Goal: Register for event/course: Register for event/course

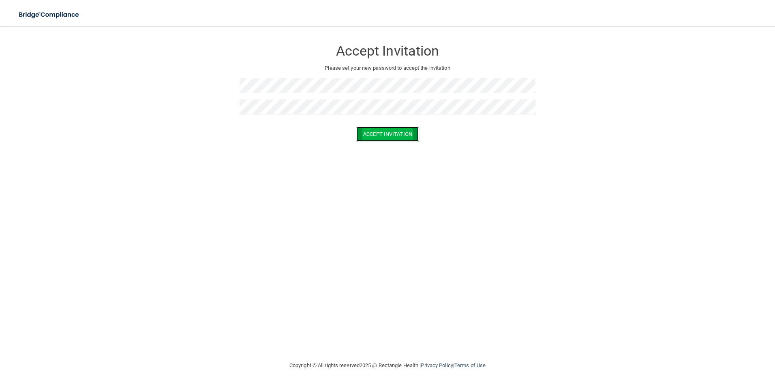
click at [381, 128] on button "Accept Invitation" at bounding box center [387, 134] width 62 height 15
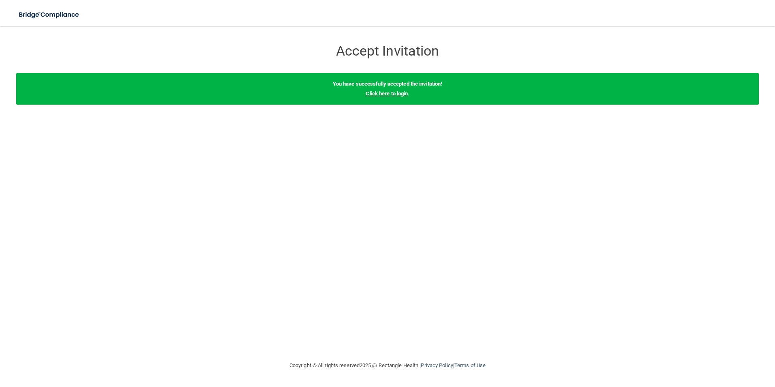
click at [389, 91] on link "Click here to login" at bounding box center [387, 93] width 42 height 6
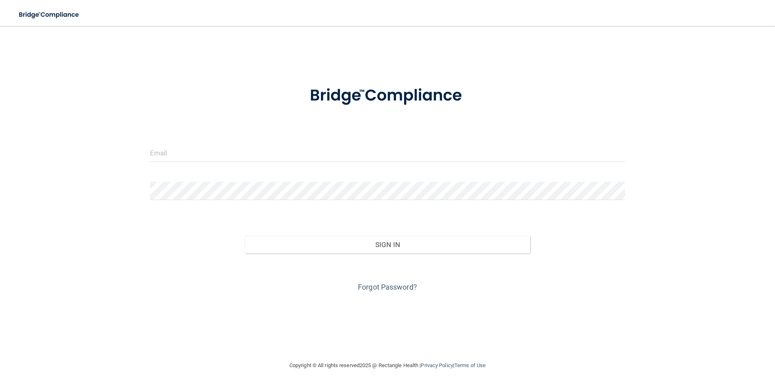
click at [322, 132] on form "Invalid email/password. You don't have permission to access that page. Sign In …" at bounding box center [388, 184] width 476 height 219
click at [325, 150] on input "email" at bounding box center [388, 153] width 476 height 18
type input "[EMAIL_ADDRESS][DOMAIN_NAME]"
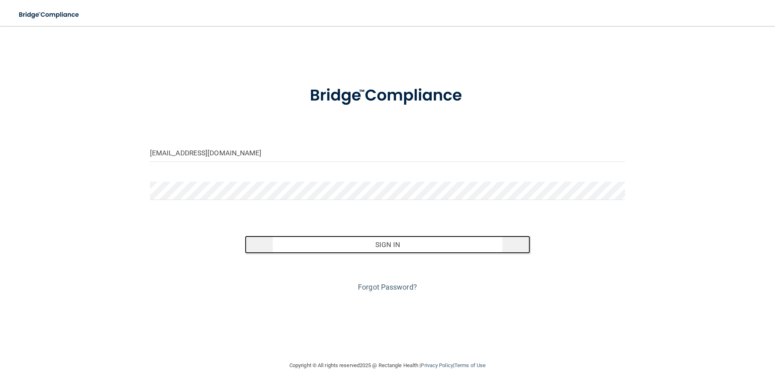
click at [475, 250] on button "Sign In" at bounding box center [387, 245] width 285 height 18
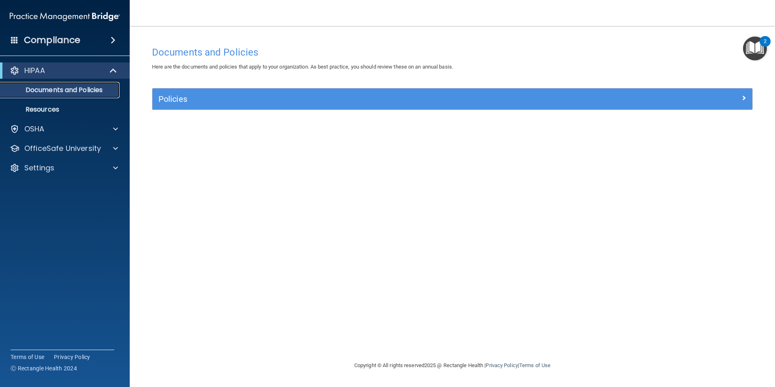
click at [76, 94] on p "Documents and Policies" at bounding box center [60, 90] width 111 height 8
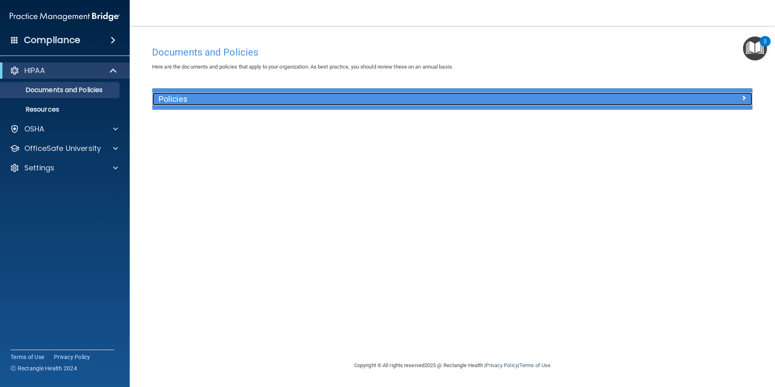
click at [290, 101] on h5 "Policies" at bounding box center [378, 98] width 438 height 9
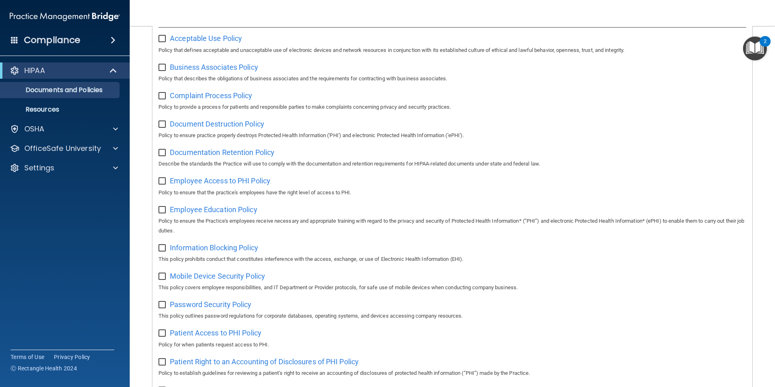
scroll to position [102, 0]
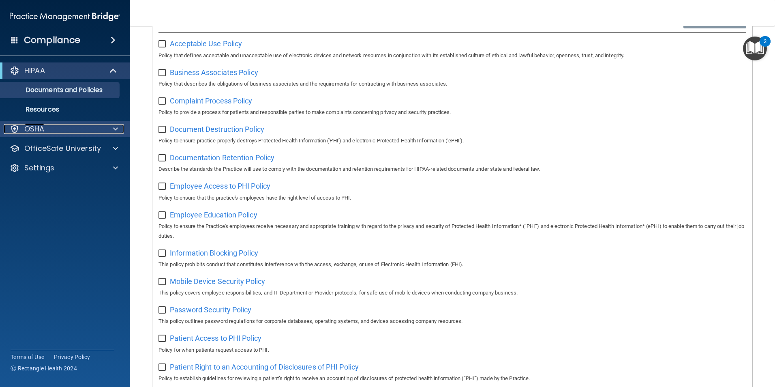
click at [35, 133] on p "OSHA" at bounding box center [34, 129] width 20 height 10
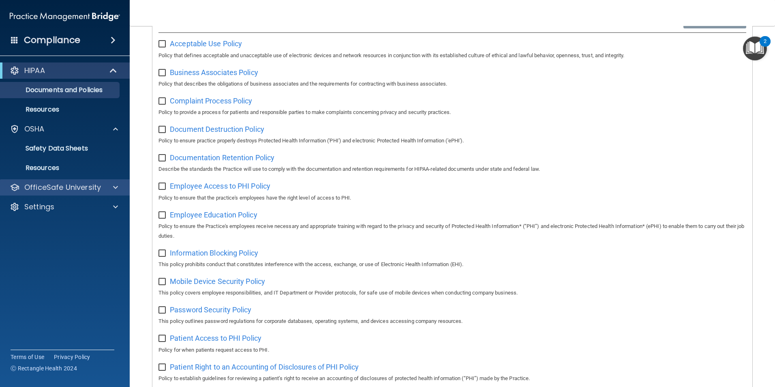
click at [50, 193] on div "OfficeSafe University" at bounding box center [65, 187] width 130 height 16
click at [69, 188] on p "OfficeSafe University" at bounding box center [62, 187] width 77 height 10
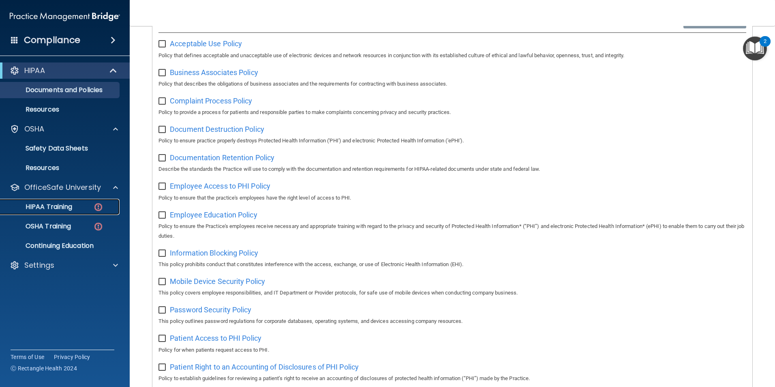
click at [54, 202] on link "HIPAA Training" at bounding box center [56, 207] width 128 height 16
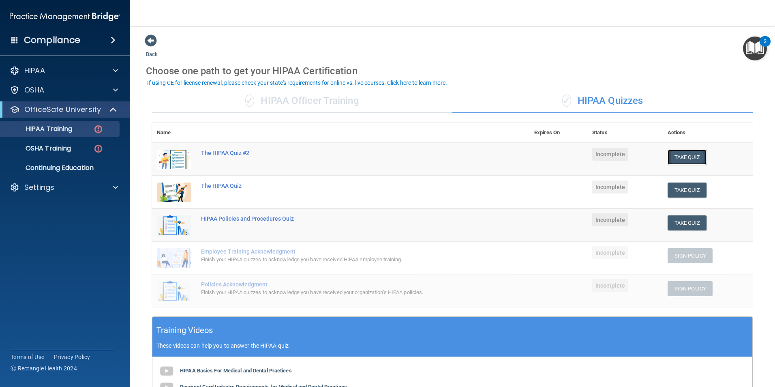
click at [669, 161] on button "Take Quiz" at bounding box center [687, 157] width 39 height 15
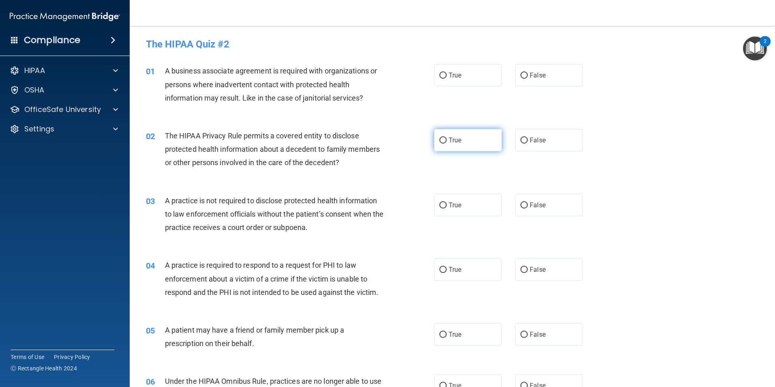
click at [466, 147] on label "True" at bounding box center [468, 140] width 68 height 22
click at [447, 144] on input "True" at bounding box center [443, 140] width 7 height 6
radio input "true"
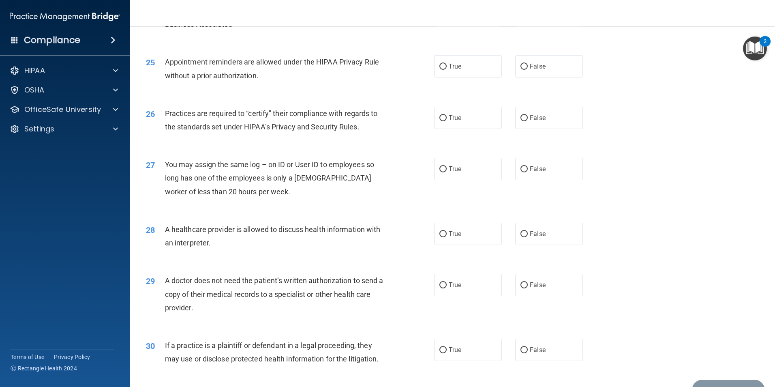
scroll to position [1501, 0]
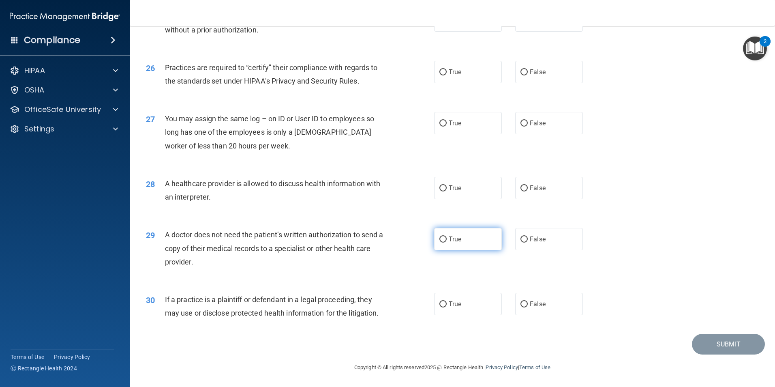
click at [480, 239] on label "True" at bounding box center [468, 239] width 68 height 22
click at [447, 239] on input "True" at bounding box center [443, 239] width 7 height 6
radio input "true"
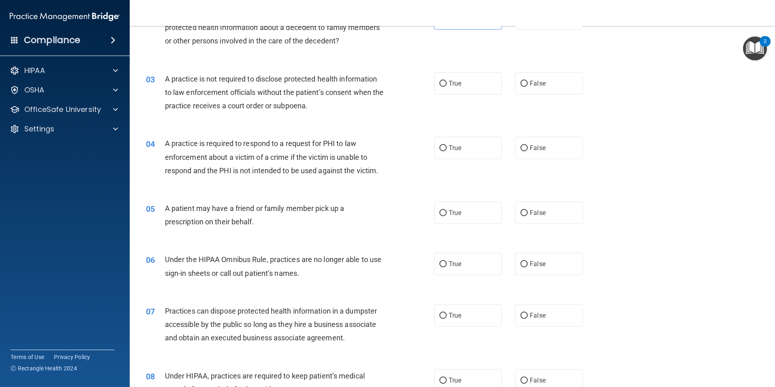
scroll to position [162, 0]
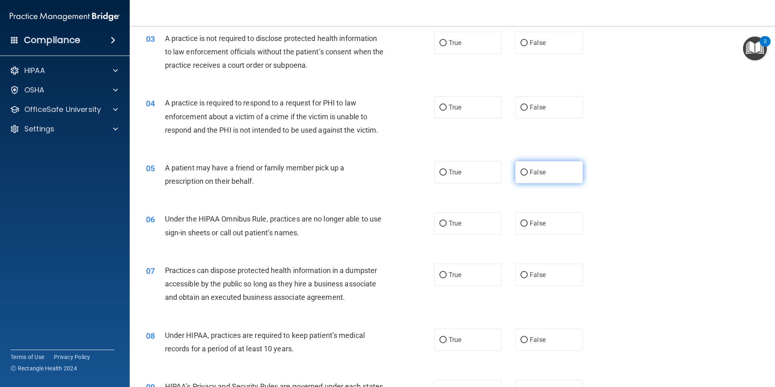
click at [532, 181] on label "False" at bounding box center [549, 172] width 68 height 22
click at [528, 176] on input "False" at bounding box center [524, 173] width 7 height 6
radio input "true"
click at [551, 227] on label "False" at bounding box center [549, 223] width 68 height 22
click at [528, 227] on input "False" at bounding box center [524, 224] width 7 height 6
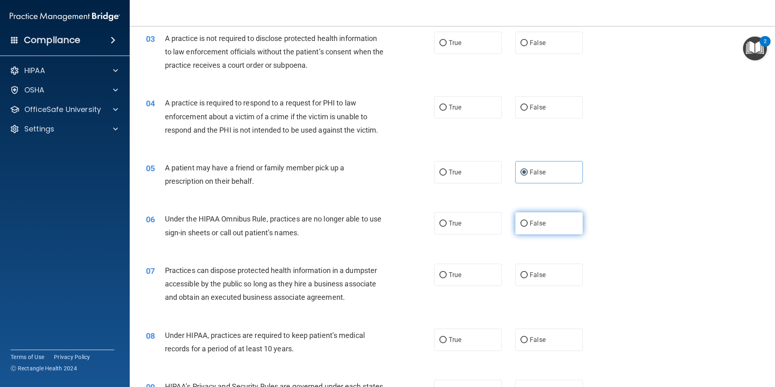
radio input "true"
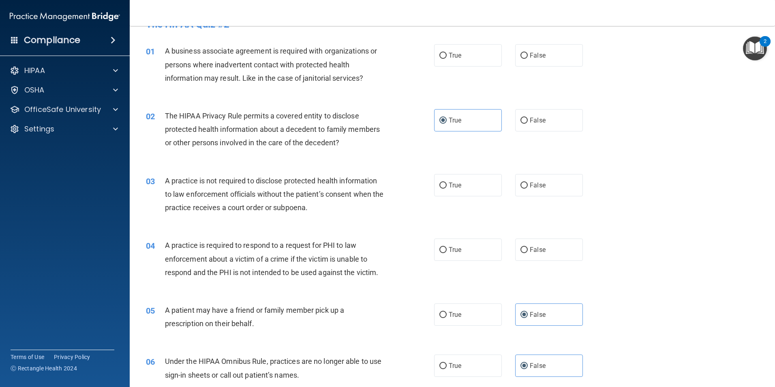
scroll to position [0, 0]
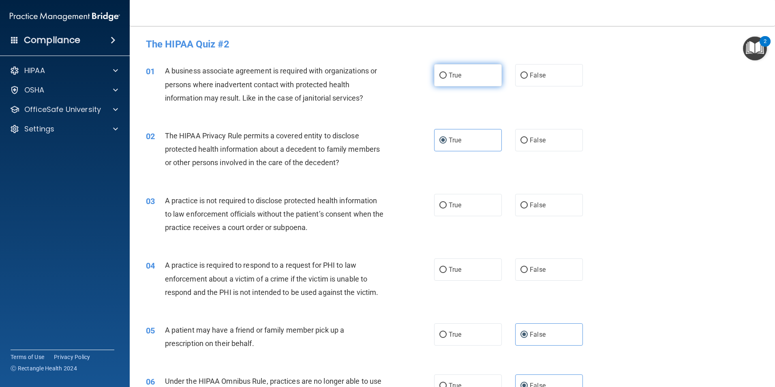
click at [484, 80] on label "True" at bounding box center [468, 75] width 68 height 22
click at [447, 79] on input "True" at bounding box center [443, 76] width 7 height 6
radio input "true"
click at [472, 199] on label "True" at bounding box center [468, 205] width 68 height 22
click at [447, 202] on input "True" at bounding box center [443, 205] width 7 height 6
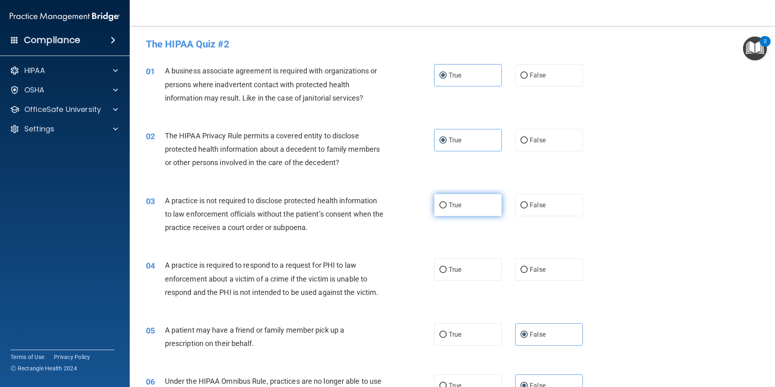
radio input "true"
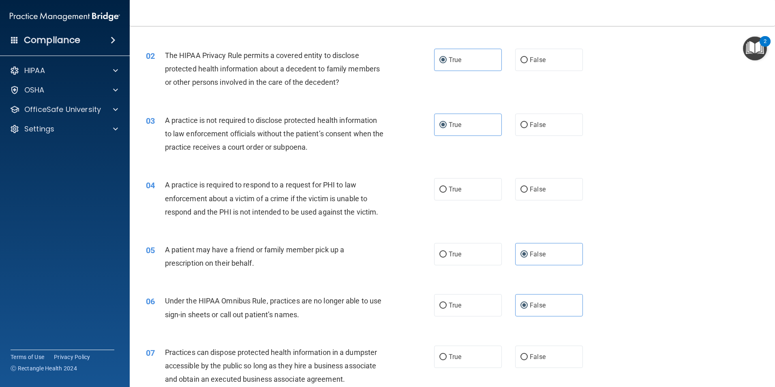
scroll to position [81, 0]
click at [489, 193] on label "True" at bounding box center [468, 188] width 68 height 22
click at [447, 192] on input "True" at bounding box center [443, 189] width 7 height 6
radio input "true"
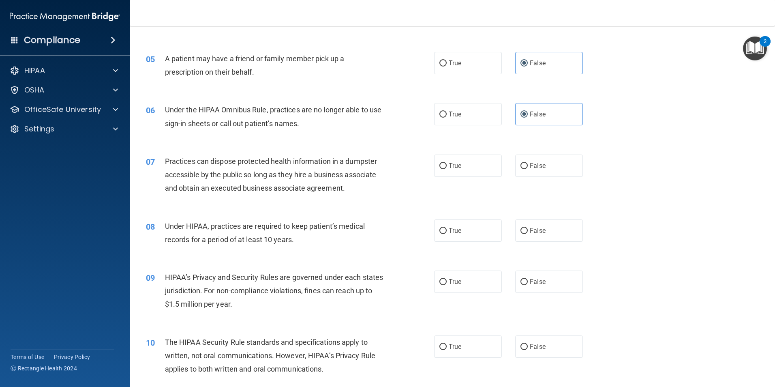
scroll to position [284, 0]
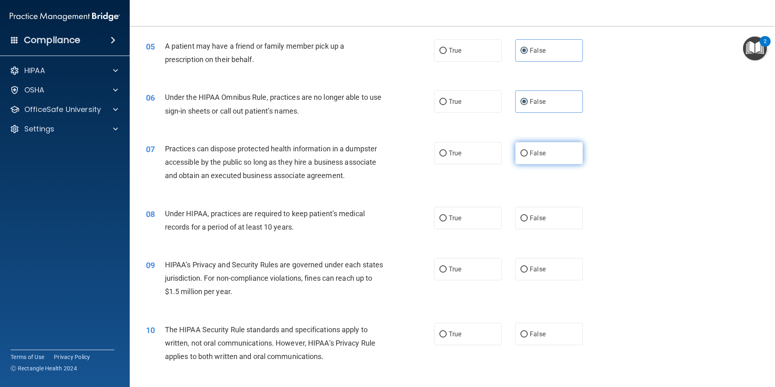
click at [546, 156] on label "False" at bounding box center [549, 153] width 68 height 22
click at [528, 156] on input "False" at bounding box center [524, 153] width 7 height 6
radio input "true"
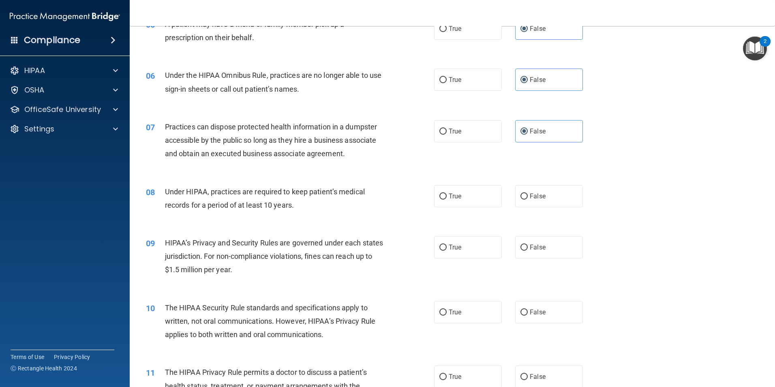
scroll to position [365, 0]
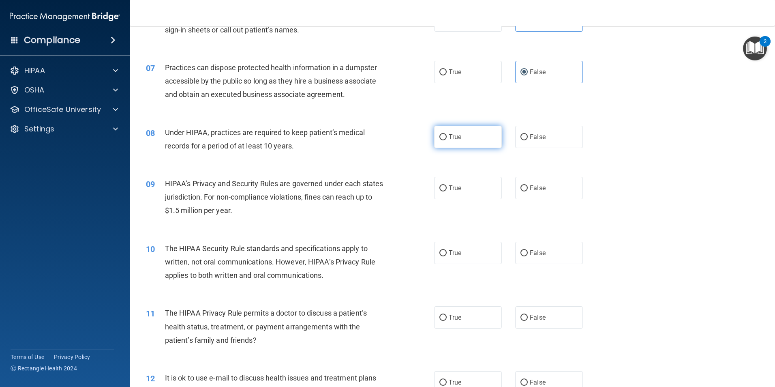
click at [444, 142] on label "True" at bounding box center [468, 137] width 68 height 22
click at [444, 140] on input "True" at bounding box center [443, 137] width 7 height 6
radio input "true"
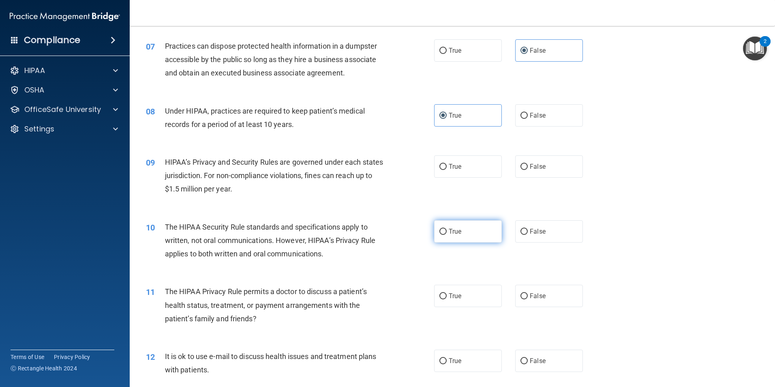
scroll to position [406, 0]
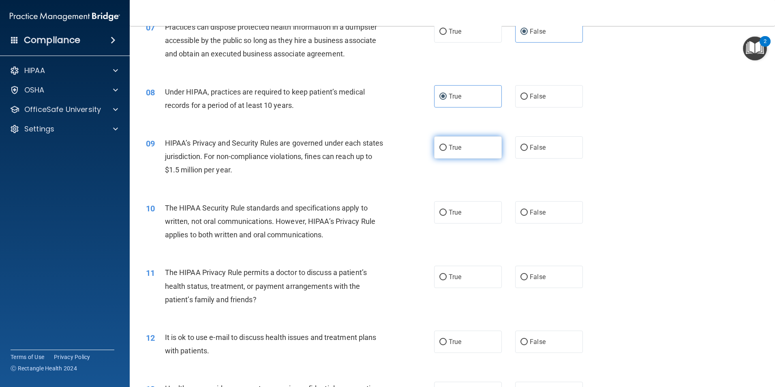
click at [470, 152] on label "True" at bounding box center [468, 147] width 68 height 22
click at [447, 151] on input "True" at bounding box center [443, 148] width 7 height 6
radio input "true"
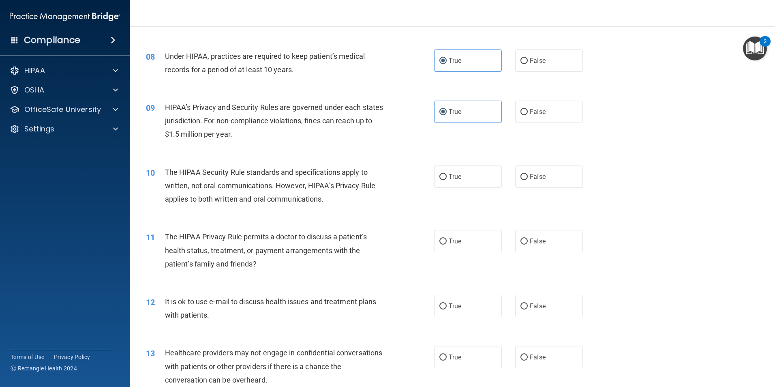
scroll to position [487, 0]
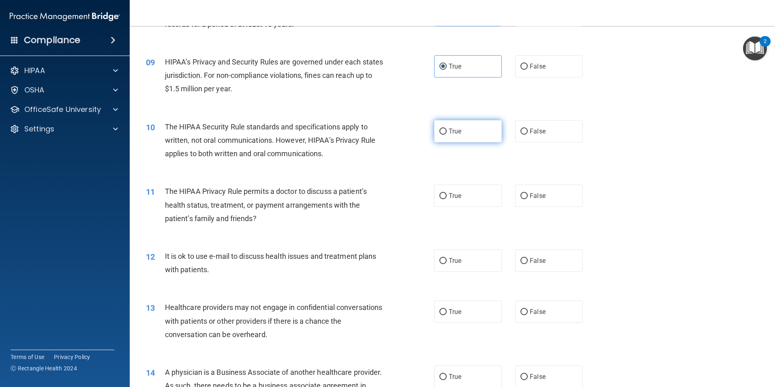
click at [491, 133] on label "True" at bounding box center [468, 131] width 68 height 22
click at [447, 133] on input "True" at bounding box center [443, 132] width 7 height 6
radio input "true"
click at [531, 196] on span "False" at bounding box center [538, 196] width 16 height 8
click at [528, 196] on input "False" at bounding box center [524, 196] width 7 height 6
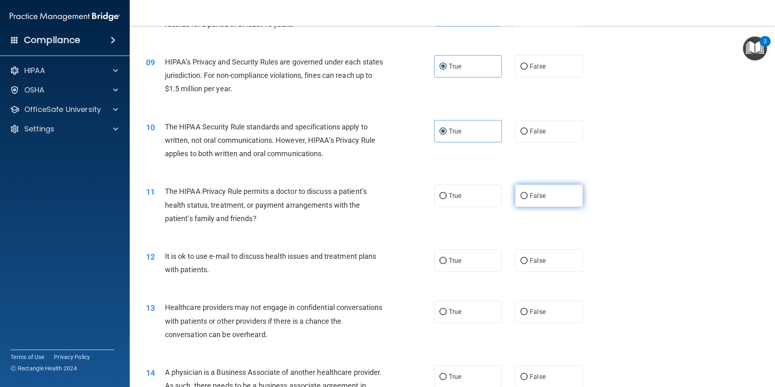
radio input "true"
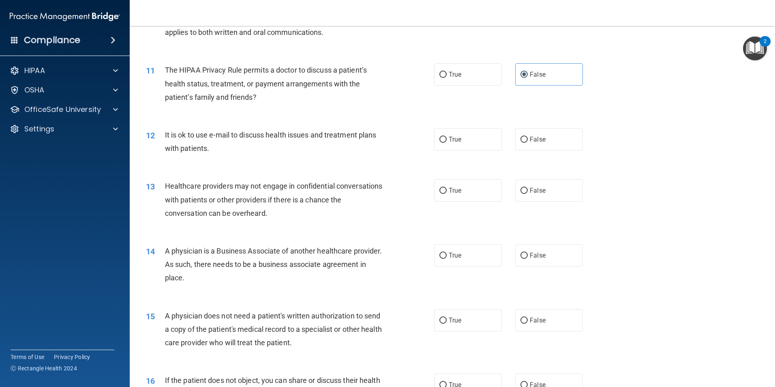
scroll to position [608, 0]
click at [537, 139] on span "False" at bounding box center [538, 139] width 16 height 8
click at [528, 139] on input "False" at bounding box center [524, 139] width 7 height 6
radio input "true"
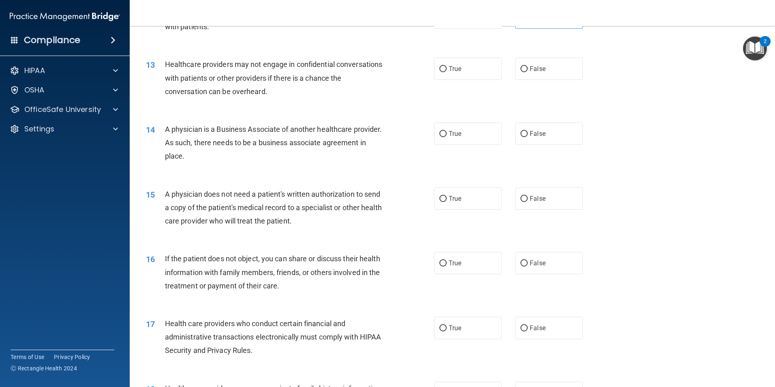
scroll to position [730, 0]
click at [455, 62] on label "True" at bounding box center [468, 68] width 68 height 22
click at [447, 66] on input "True" at bounding box center [443, 69] width 7 height 6
radio input "true"
click at [444, 129] on label "True" at bounding box center [468, 133] width 68 height 22
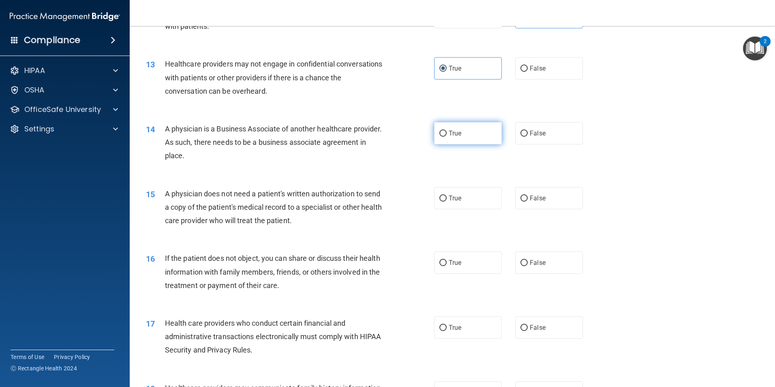
click at [444, 131] on input "True" at bounding box center [443, 134] width 7 height 6
radio input "true"
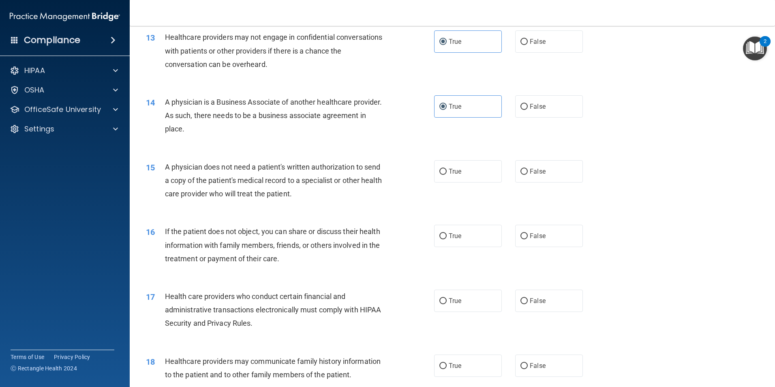
scroll to position [852, 0]
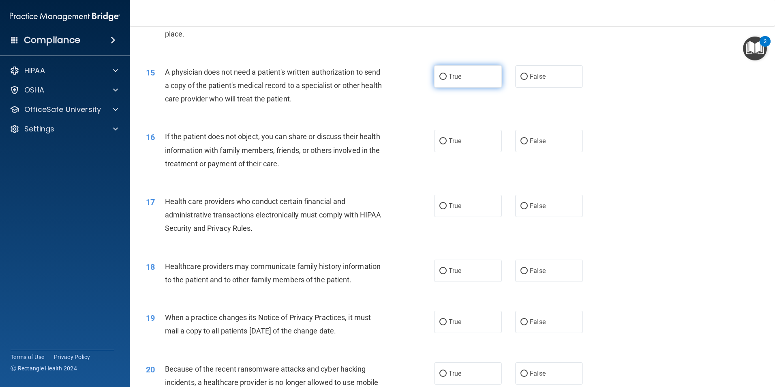
click at [479, 80] on label "True" at bounding box center [468, 76] width 68 height 22
click at [447, 80] on input "True" at bounding box center [443, 77] width 7 height 6
radio input "true"
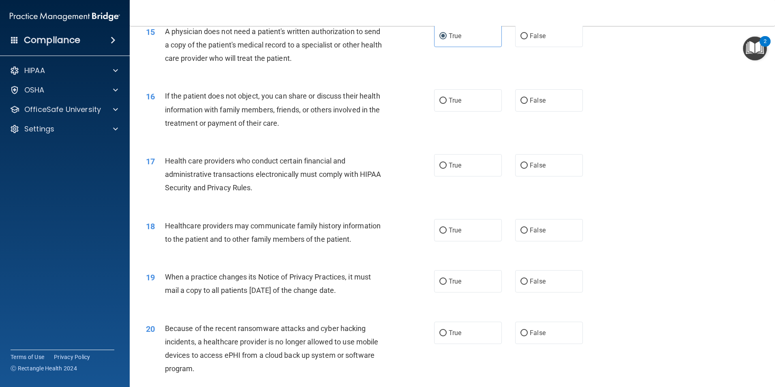
scroll to position [933, 0]
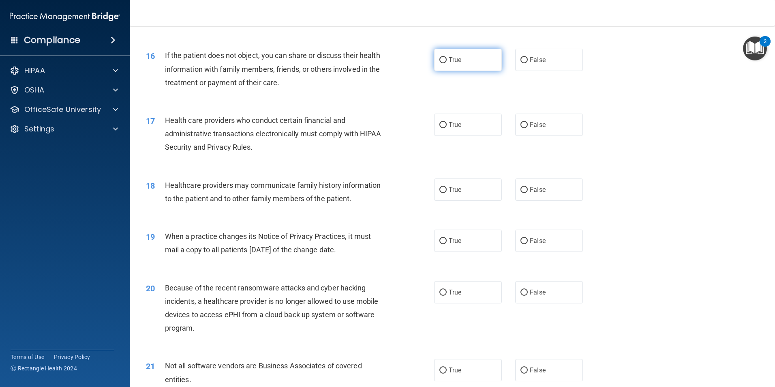
click at [459, 69] on label "True" at bounding box center [468, 60] width 68 height 22
click at [447, 63] on input "True" at bounding box center [443, 60] width 7 height 6
radio input "true"
click at [534, 66] on label "False" at bounding box center [549, 60] width 68 height 22
click at [528, 63] on input "False" at bounding box center [524, 60] width 7 height 6
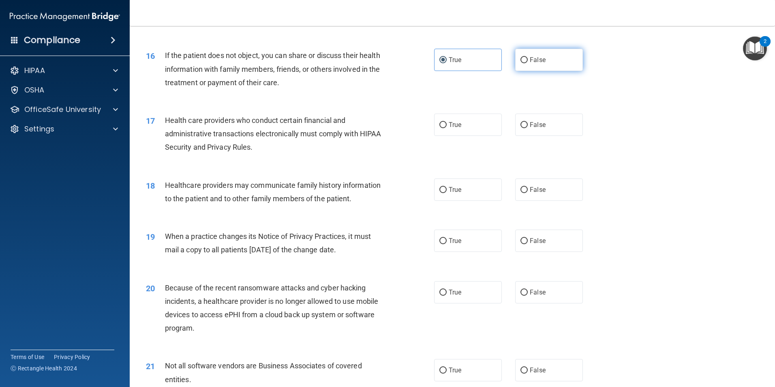
radio input "true"
radio input "false"
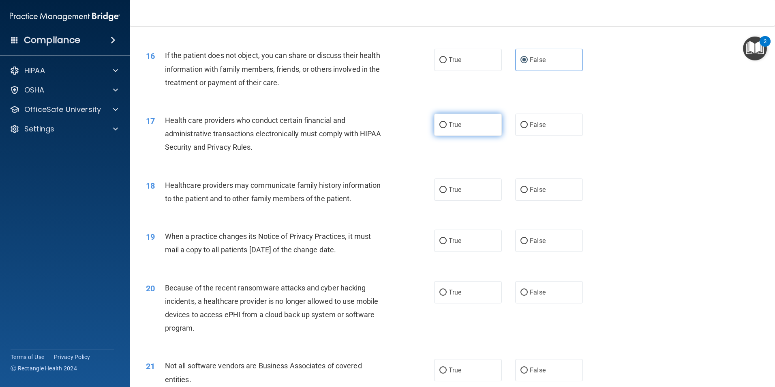
click at [443, 133] on label "True" at bounding box center [468, 125] width 68 height 22
click at [443, 128] on input "True" at bounding box center [443, 125] width 7 height 6
radio input "true"
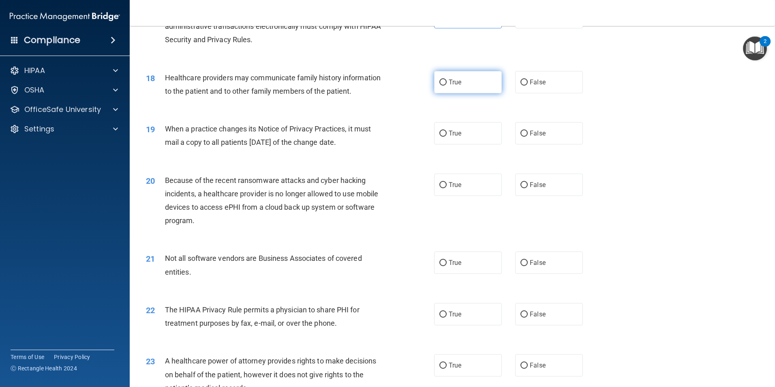
scroll to position [1054, 0]
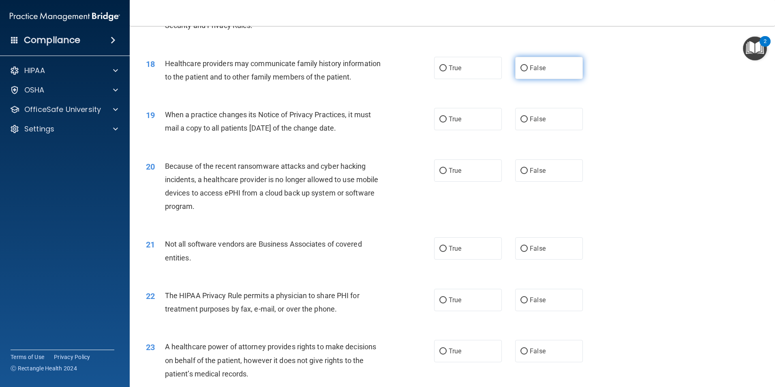
click at [541, 69] on span "False" at bounding box center [538, 68] width 16 height 8
click at [528, 69] on input "False" at bounding box center [524, 68] width 7 height 6
radio input "true"
click at [481, 124] on label "True" at bounding box center [468, 119] width 68 height 22
click at [447, 122] on input "True" at bounding box center [443, 119] width 7 height 6
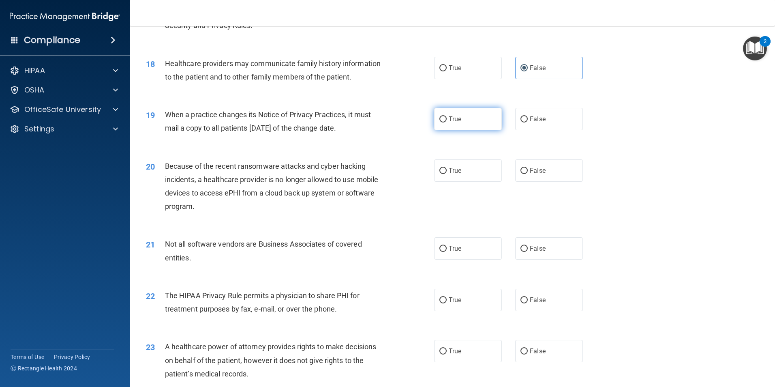
radio input "true"
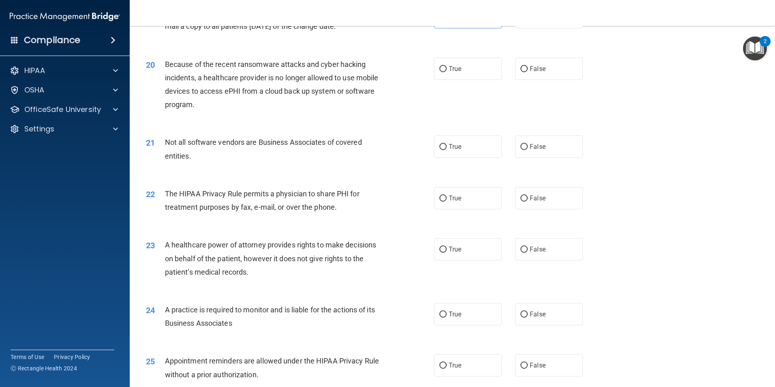
scroll to position [1176, 0]
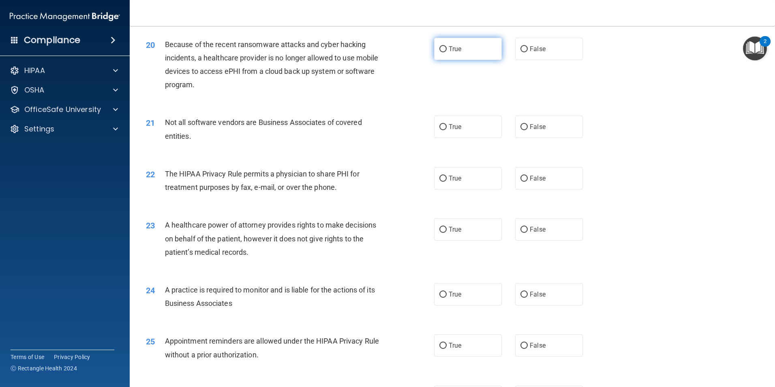
click at [457, 56] on label "True" at bounding box center [468, 49] width 68 height 22
click at [447, 52] on input "True" at bounding box center [443, 49] width 7 height 6
radio input "true"
click at [460, 132] on label "True" at bounding box center [468, 127] width 68 height 22
click at [447, 130] on input "True" at bounding box center [443, 127] width 7 height 6
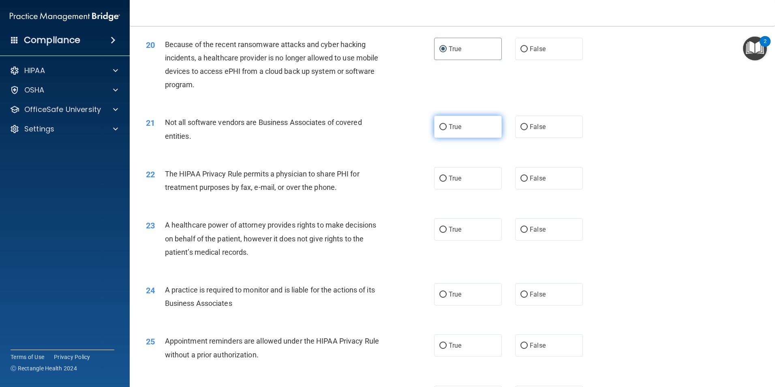
radio input "true"
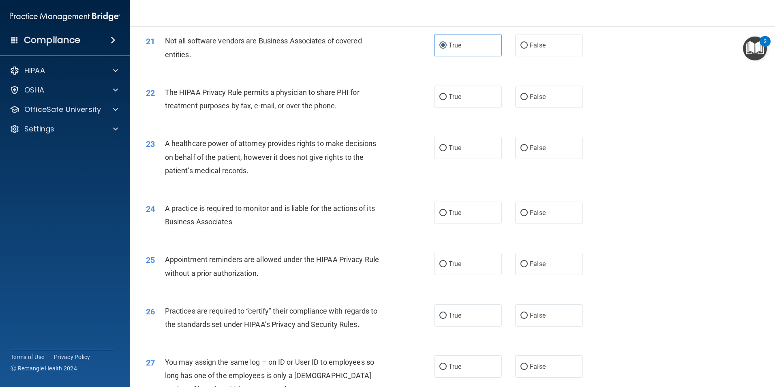
scroll to position [1257, 0]
click at [463, 103] on label "True" at bounding box center [468, 97] width 68 height 22
click at [447, 101] on input "True" at bounding box center [443, 97] width 7 height 6
radio input "true"
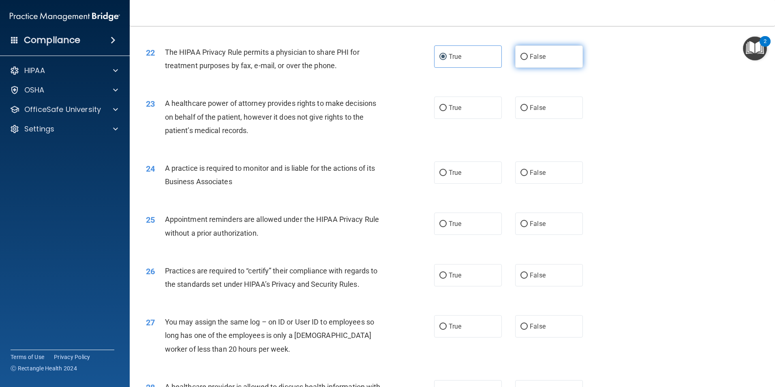
click at [543, 62] on label "False" at bounding box center [549, 56] width 68 height 22
click at [528, 60] on input "False" at bounding box center [524, 57] width 7 height 6
radio input "true"
click at [453, 53] on span "True" at bounding box center [455, 57] width 13 height 8
click at [447, 54] on input "True" at bounding box center [443, 57] width 7 height 6
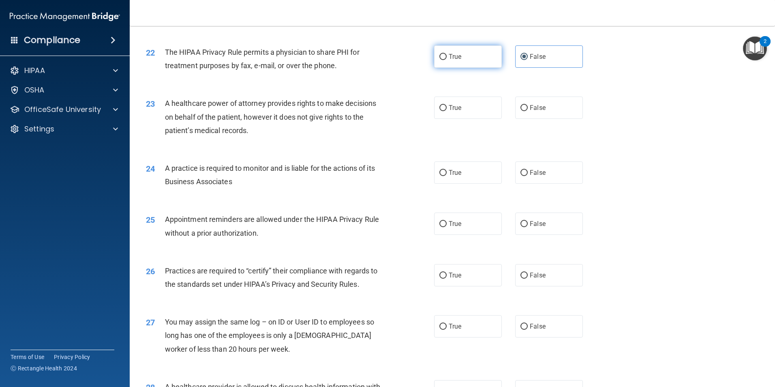
radio input "true"
click at [521, 54] on input "False" at bounding box center [524, 57] width 7 height 6
radio input "true"
click at [450, 65] on label "True" at bounding box center [468, 56] width 68 height 22
click at [447, 60] on input "True" at bounding box center [443, 57] width 7 height 6
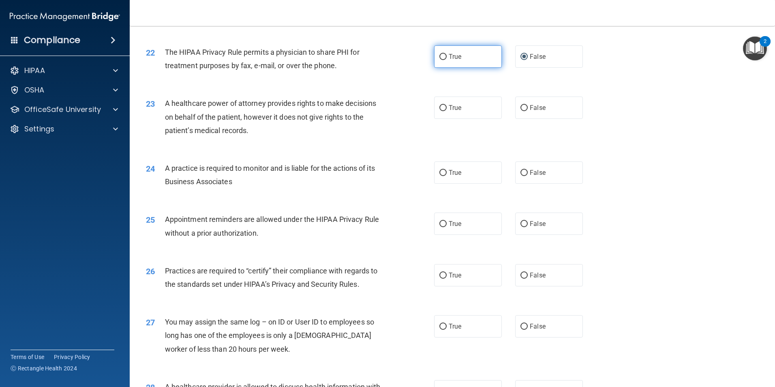
radio input "true"
click at [548, 51] on label "False" at bounding box center [549, 56] width 68 height 22
click at [528, 54] on input "False" at bounding box center [524, 57] width 7 height 6
radio input "true"
click at [448, 50] on label "True" at bounding box center [468, 56] width 68 height 22
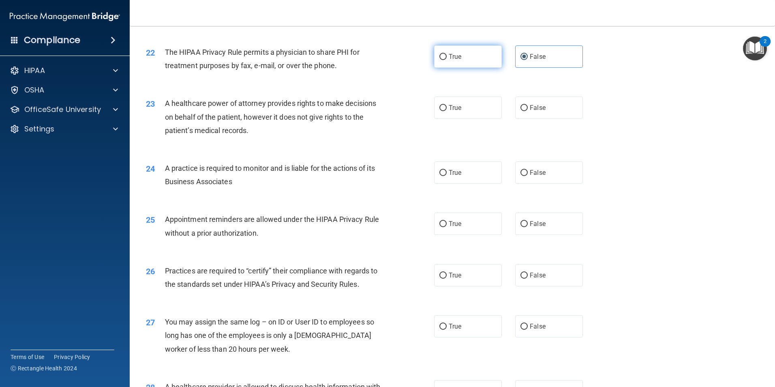
click at [447, 54] on input "True" at bounding box center [443, 57] width 7 height 6
radio input "true"
radio input "false"
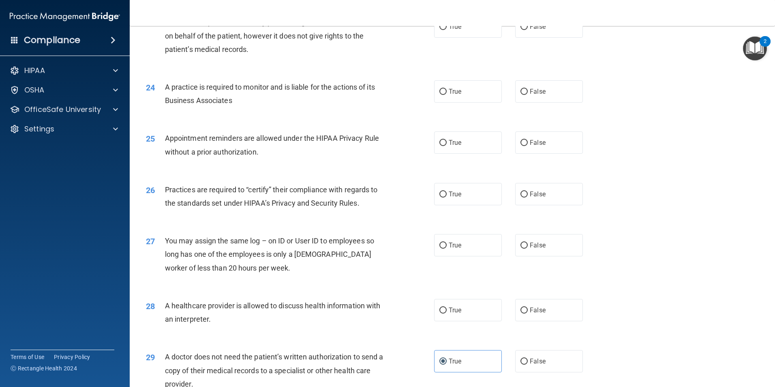
scroll to position [1338, 0]
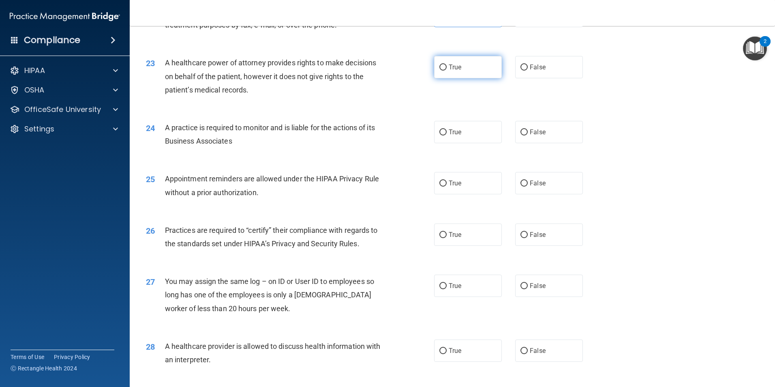
click at [455, 74] on label "True" at bounding box center [468, 67] width 68 height 22
click at [447, 71] on input "True" at bounding box center [443, 67] width 7 height 6
radio input "true"
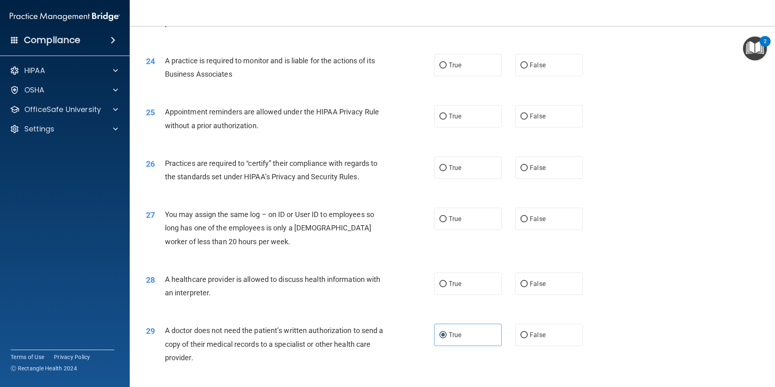
scroll to position [1419, 0]
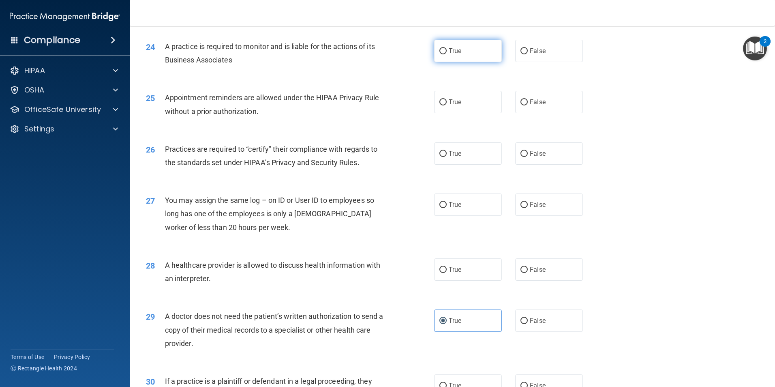
click at [461, 56] on label "True" at bounding box center [468, 51] width 68 height 22
click at [447, 54] on input "True" at bounding box center [443, 51] width 7 height 6
radio input "true"
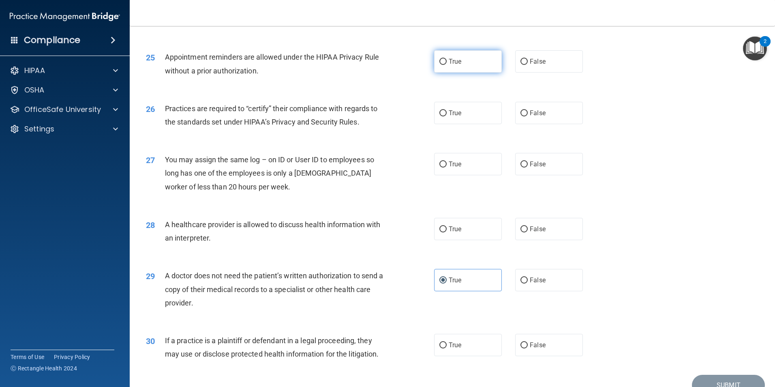
click at [464, 68] on label "True" at bounding box center [468, 61] width 68 height 22
click at [447, 65] on input "True" at bounding box center [443, 62] width 7 height 6
radio input "true"
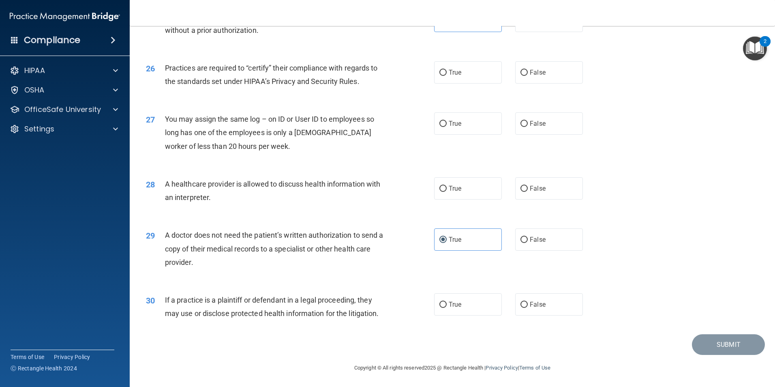
scroll to position [1501, 0]
click at [476, 76] on label "True" at bounding box center [468, 72] width 68 height 22
click at [447, 75] on input "True" at bounding box center [443, 72] width 7 height 6
radio input "true"
click at [545, 124] on label "False" at bounding box center [549, 123] width 68 height 22
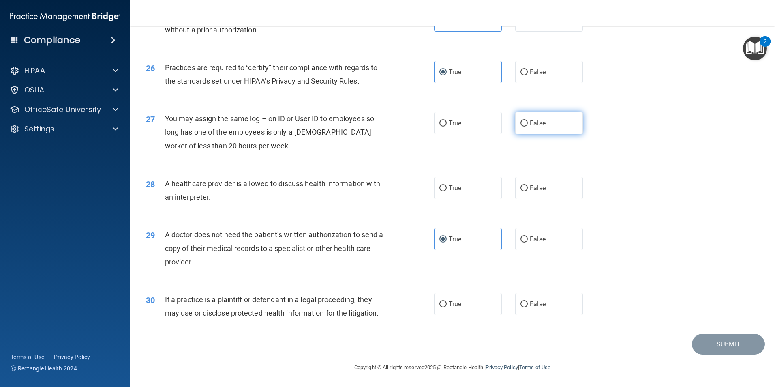
click at [528, 124] on input "False" at bounding box center [524, 123] width 7 height 6
radio input "true"
click at [543, 187] on label "False" at bounding box center [549, 188] width 68 height 22
click at [528, 187] on input "False" at bounding box center [524, 188] width 7 height 6
radio input "true"
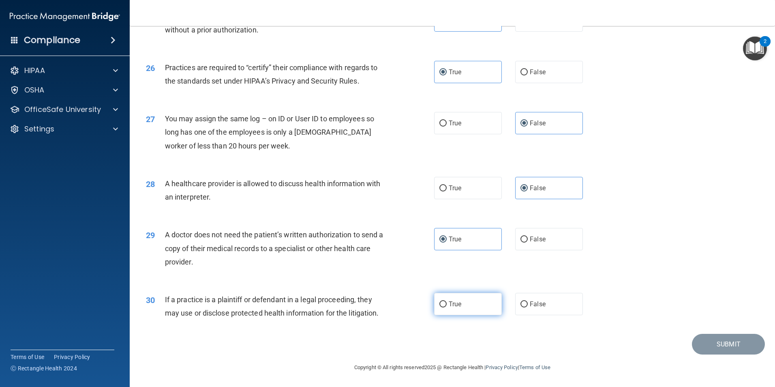
click at [467, 313] on label "True" at bounding box center [468, 304] width 68 height 22
click at [447, 307] on input "True" at bounding box center [443, 304] width 7 height 6
radio input "true"
click at [725, 345] on button "Submit" at bounding box center [728, 344] width 73 height 21
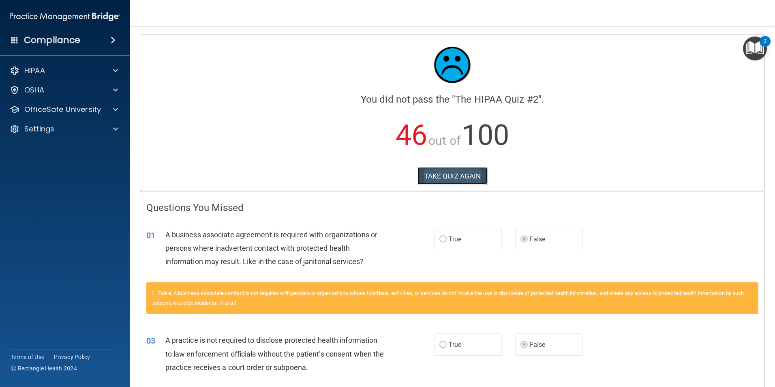
click at [466, 178] on button "TAKE QUIZ AGAIN" at bounding box center [453, 176] width 70 height 18
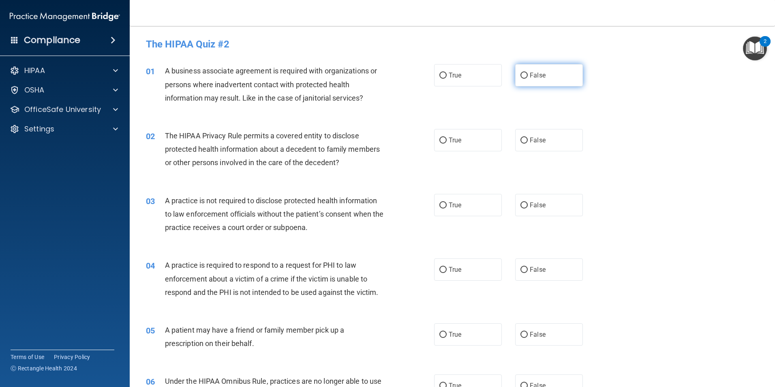
click at [550, 74] on label "False" at bounding box center [549, 75] width 68 height 22
click at [528, 74] on input "False" at bounding box center [524, 76] width 7 height 6
radio input "true"
click at [468, 139] on label "True" at bounding box center [468, 140] width 68 height 22
click at [447, 139] on input "True" at bounding box center [443, 140] width 7 height 6
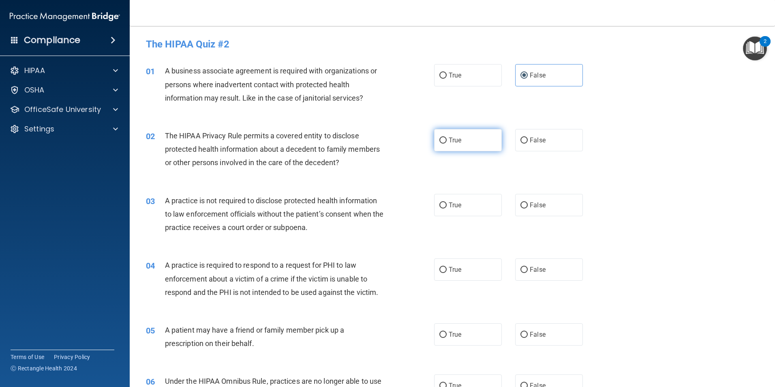
radio input "true"
click at [541, 198] on label "False" at bounding box center [549, 205] width 68 height 22
click at [528, 202] on input "False" at bounding box center [524, 205] width 7 height 6
radio input "true"
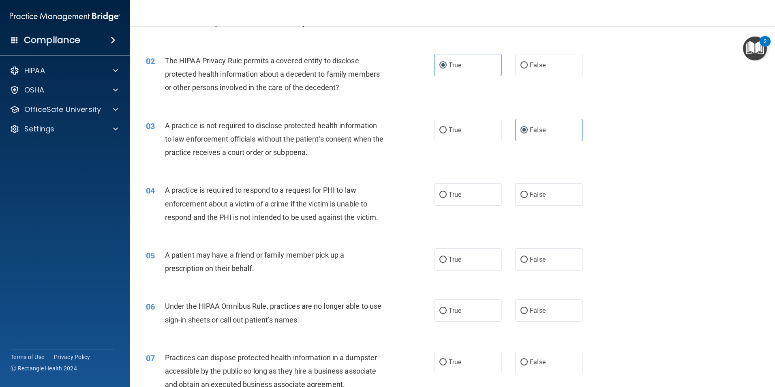
scroll to position [81, 0]
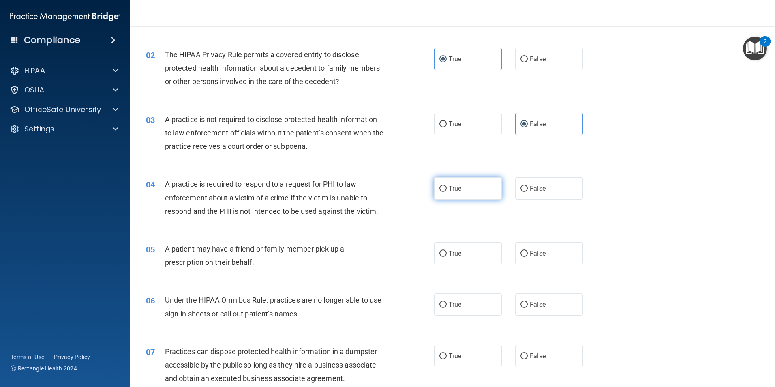
click at [449, 189] on span "True" at bounding box center [455, 189] width 13 height 8
click at [447, 189] on input "True" at bounding box center [443, 189] width 7 height 6
radio input "true"
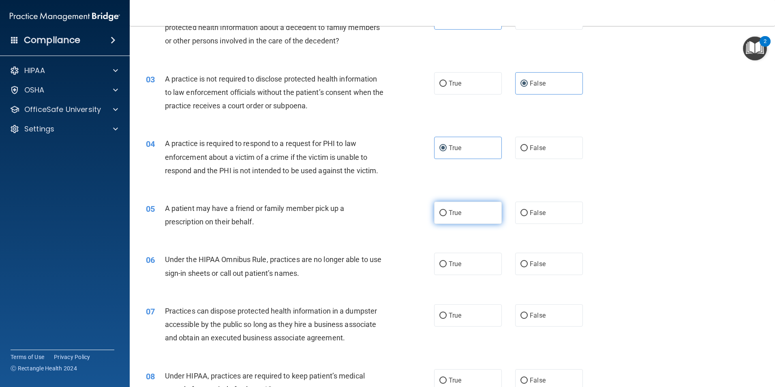
click at [457, 215] on span "True" at bounding box center [455, 213] width 13 height 8
click at [447, 215] on input "True" at bounding box center [443, 213] width 7 height 6
radio input "true"
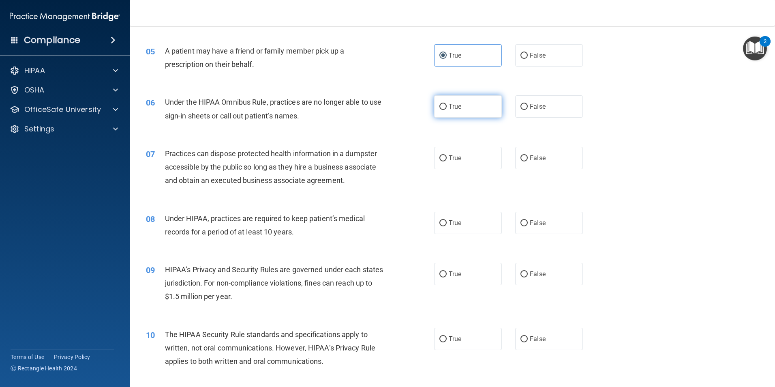
scroll to position [284, 0]
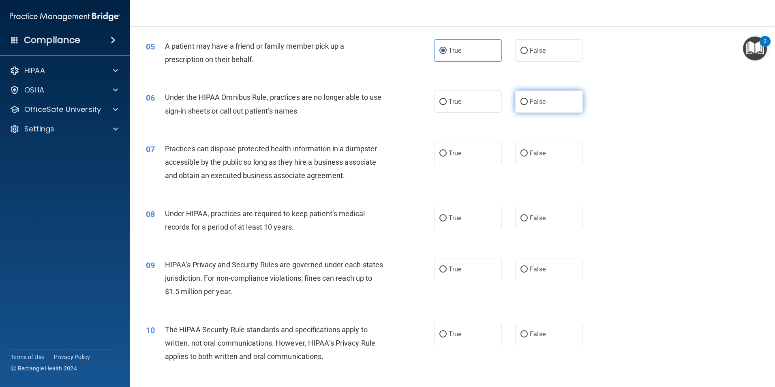
click at [547, 100] on label "False" at bounding box center [549, 101] width 68 height 22
click at [528, 100] on input "False" at bounding box center [524, 102] width 7 height 6
radio input "true"
click at [532, 153] on span "False" at bounding box center [538, 153] width 16 height 8
click at [528, 153] on input "False" at bounding box center [524, 153] width 7 height 6
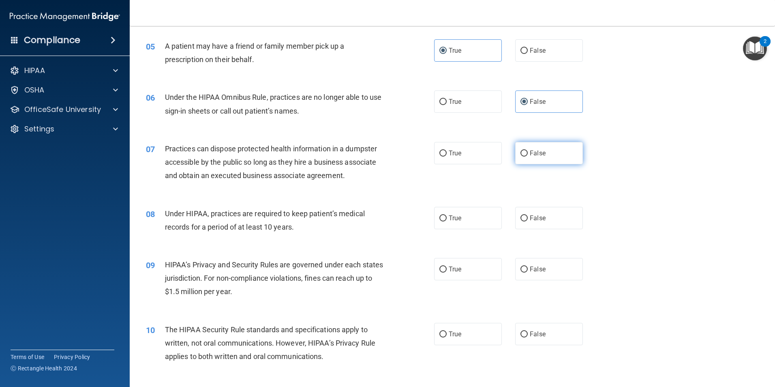
radio input "true"
click at [541, 225] on label "False" at bounding box center [549, 218] width 68 height 22
click at [528, 221] on input "False" at bounding box center [524, 218] width 7 height 6
radio input "true"
click at [544, 263] on label "False" at bounding box center [549, 269] width 68 height 22
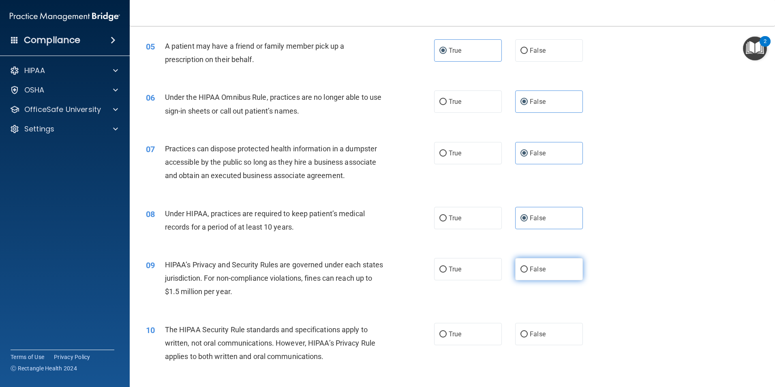
click at [528, 266] on input "False" at bounding box center [524, 269] width 7 height 6
radio input "true"
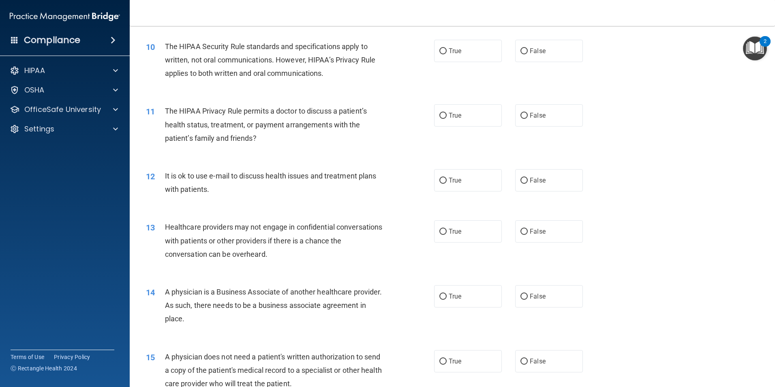
scroll to position [568, 0]
click at [474, 58] on label "True" at bounding box center [468, 50] width 68 height 22
click at [447, 54] on input "True" at bounding box center [443, 50] width 7 height 6
radio input "true"
click at [482, 115] on label "True" at bounding box center [468, 114] width 68 height 22
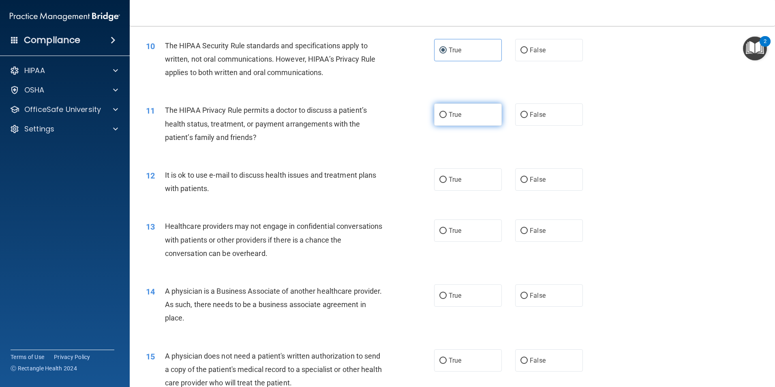
click at [447, 115] on input "True" at bounding box center [443, 115] width 7 height 6
radio input "true"
click at [483, 191] on div "12 It is ok to use e-mail to discuss health issues and treatment plans with pat…" at bounding box center [452, 183] width 625 height 51
click at [483, 180] on label "True" at bounding box center [468, 179] width 68 height 22
click at [447, 180] on input "True" at bounding box center [443, 180] width 7 height 6
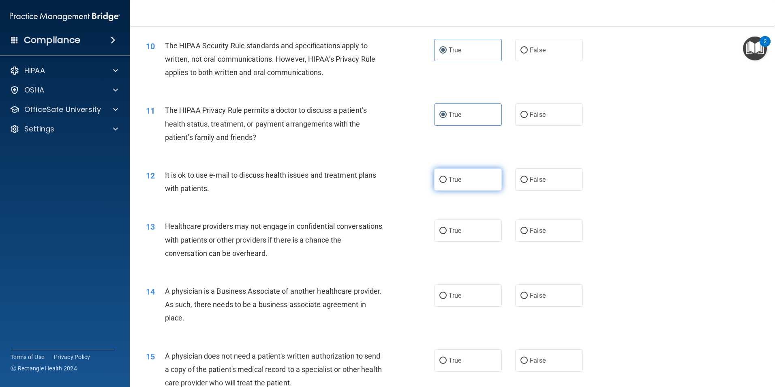
radio input "true"
click at [562, 228] on label "False" at bounding box center [549, 230] width 68 height 22
click at [528, 228] on input "False" at bounding box center [524, 231] width 7 height 6
radio input "true"
click at [541, 293] on span "False" at bounding box center [538, 296] width 16 height 8
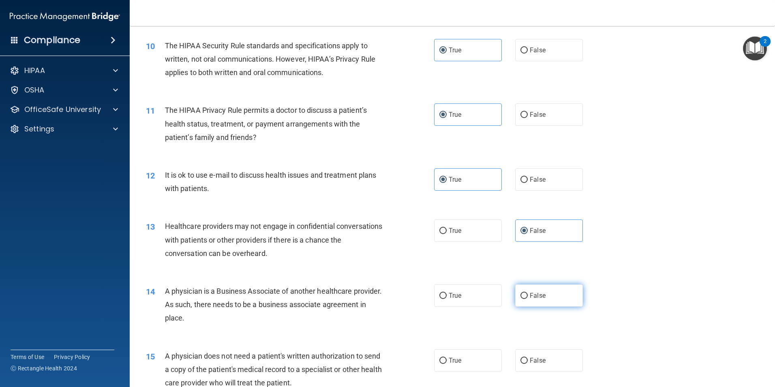
click at [528, 293] on input "False" at bounding box center [524, 296] width 7 height 6
radio input "true"
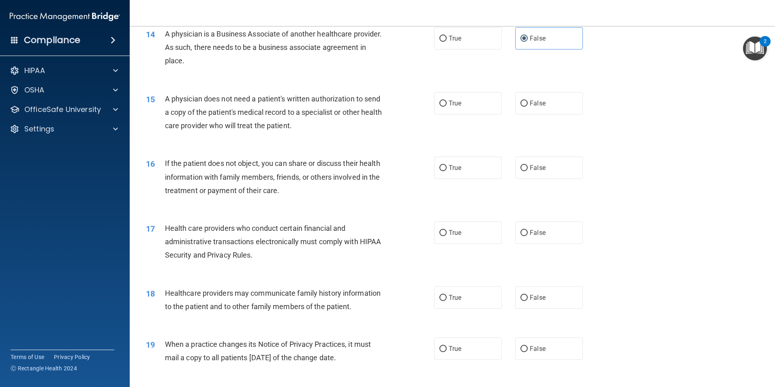
scroll to position [852, 0]
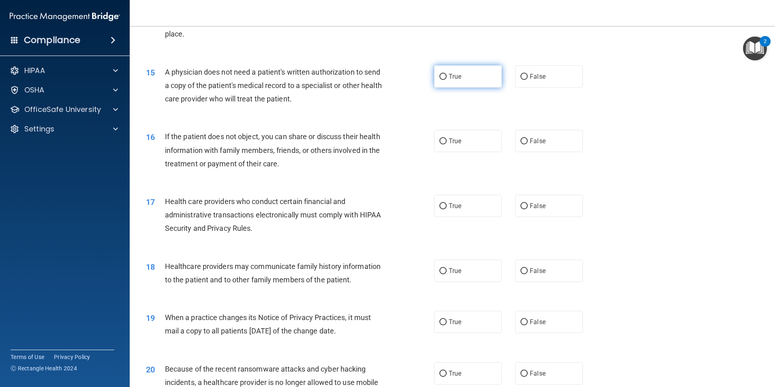
click at [479, 81] on label "True" at bounding box center [468, 76] width 68 height 22
click at [447, 80] on input "True" at bounding box center [443, 77] width 7 height 6
radio input "true"
click at [482, 134] on label "True" at bounding box center [468, 141] width 68 height 22
click at [447, 138] on input "True" at bounding box center [443, 141] width 7 height 6
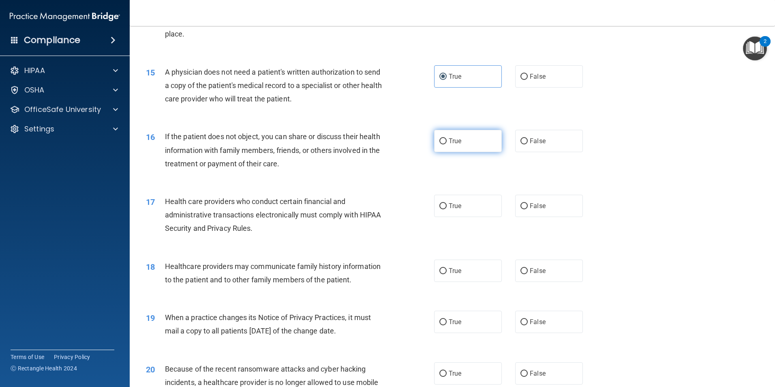
radio input "true"
click at [477, 200] on label "True" at bounding box center [468, 206] width 68 height 22
click at [447, 203] on input "True" at bounding box center [443, 206] width 7 height 6
radio input "true"
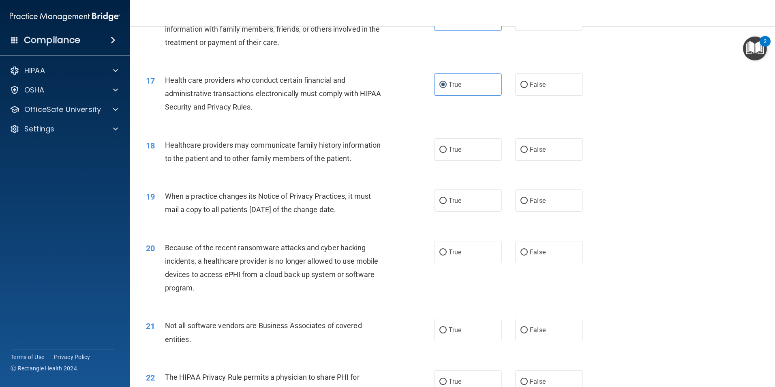
scroll to position [973, 0]
click at [489, 152] on label "True" at bounding box center [468, 149] width 68 height 22
click at [447, 152] on input "True" at bounding box center [443, 149] width 7 height 6
radio input "true"
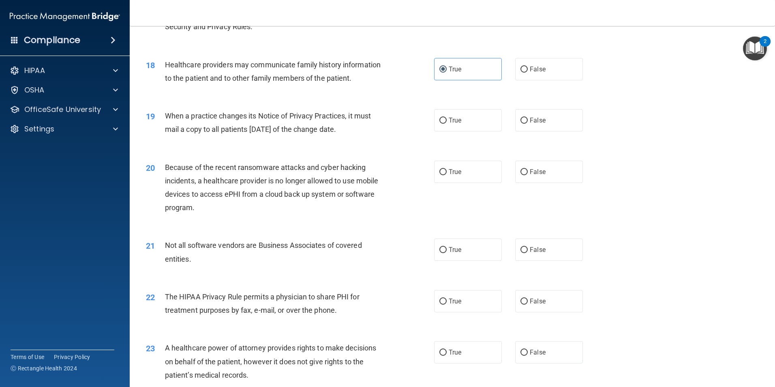
scroll to position [1054, 0]
click at [539, 118] on span "False" at bounding box center [538, 119] width 16 height 8
click at [528, 118] on input "False" at bounding box center [524, 119] width 7 height 6
radio input "true"
click at [521, 177] on label "False" at bounding box center [549, 170] width 68 height 22
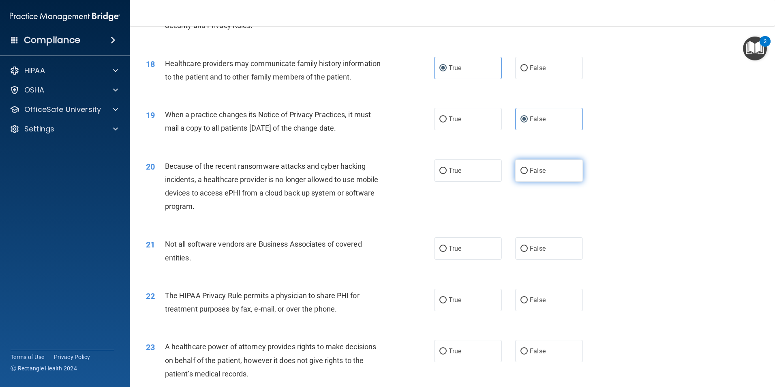
click at [521, 174] on input "False" at bounding box center [524, 171] width 7 height 6
radio input "true"
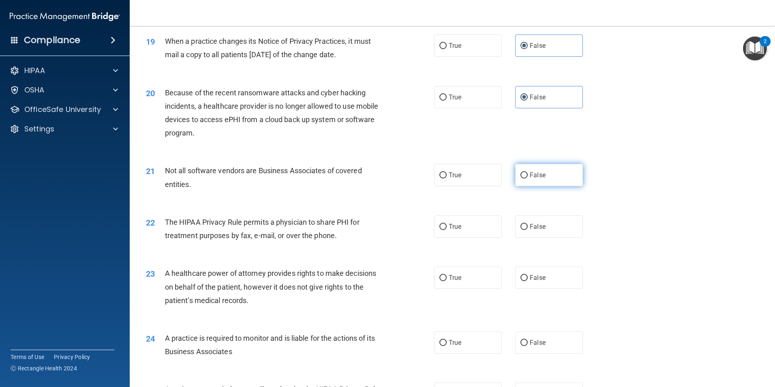
scroll to position [1135, 0]
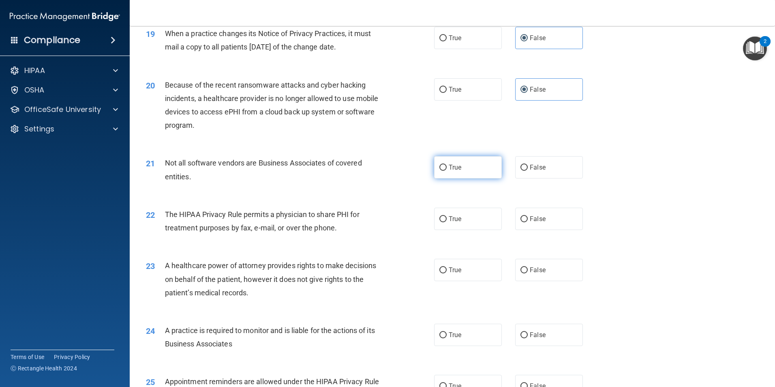
click at [472, 168] on label "True" at bounding box center [468, 167] width 68 height 22
click at [447, 168] on input "True" at bounding box center [443, 168] width 7 height 6
radio input "true"
click at [546, 223] on label "False" at bounding box center [549, 219] width 68 height 22
click at [528, 222] on input "False" at bounding box center [524, 219] width 7 height 6
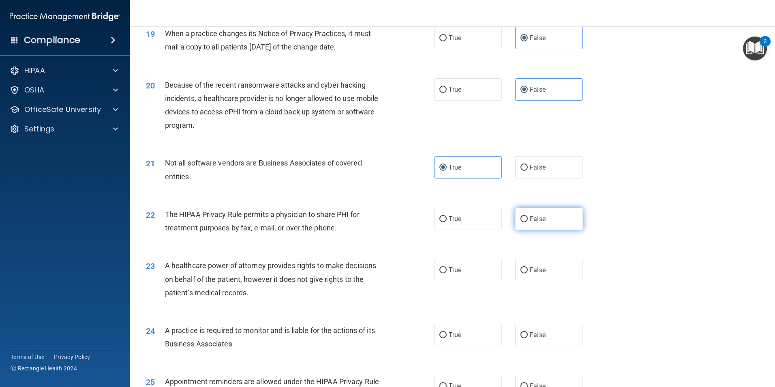
radio input "true"
click at [558, 277] on label "False" at bounding box center [549, 270] width 68 height 22
click at [528, 273] on input "False" at bounding box center [524, 270] width 7 height 6
radio input "true"
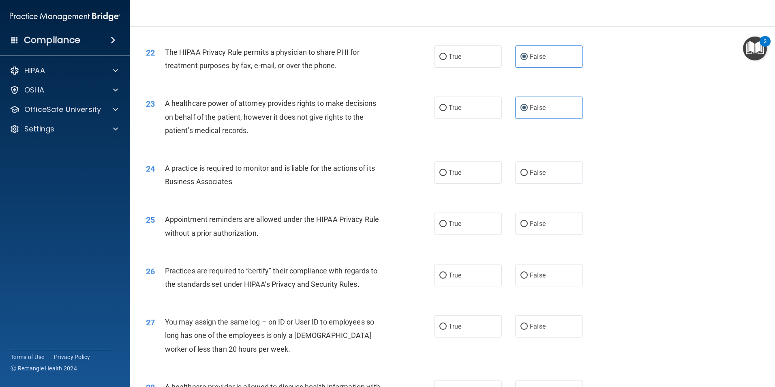
scroll to position [1379, 0]
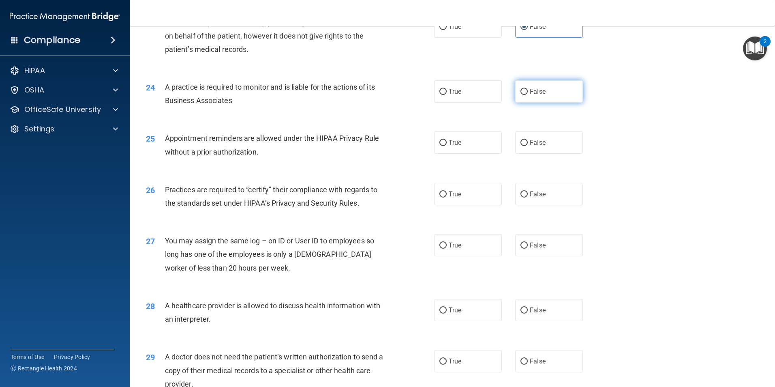
click at [531, 90] on span "False" at bounding box center [538, 92] width 16 height 8
click at [528, 90] on input "False" at bounding box center [524, 92] width 7 height 6
radio input "true"
click at [486, 148] on label "True" at bounding box center [468, 142] width 68 height 22
click at [447, 146] on input "True" at bounding box center [443, 143] width 7 height 6
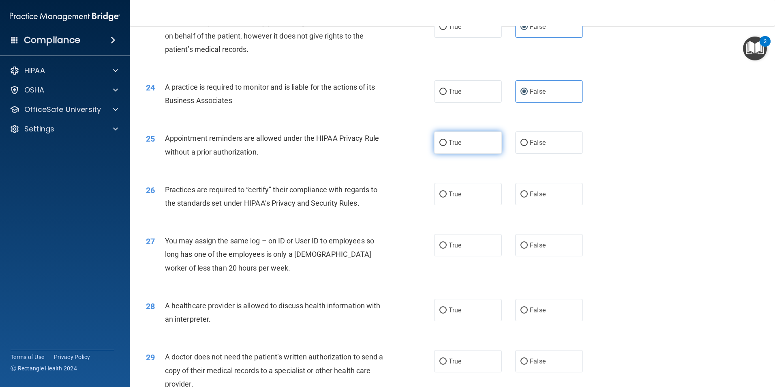
radio input "true"
click at [541, 195] on span "False" at bounding box center [538, 194] width 16 height 8
click at [528, 195] on input "False" at bounding box center [524, 194] width 7 height 6
radio input "true"
click at [461, 312] on label "True" at bounding box center [468, 310] width 68 height 22
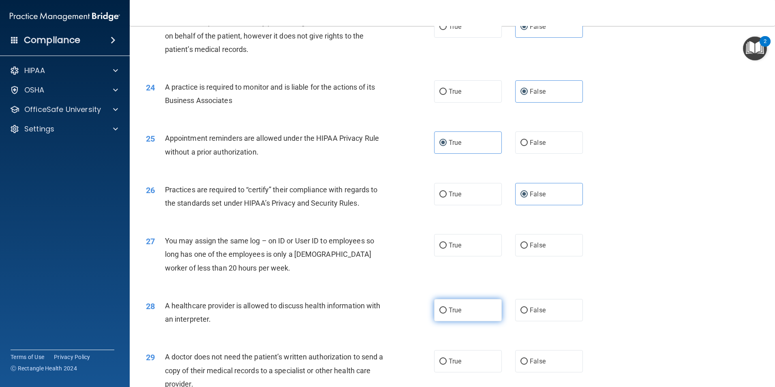
click at [447, 312] on input "True" at bounding box center [443, 310] width 7 height 6
radio input "true"
click at [548, 246] on label "False" at bounding box center [549, 245] width 68 height 22
click at [528, 246] on input "False" at bounding box center [524, 245] width 7 height 6
radio input "true"
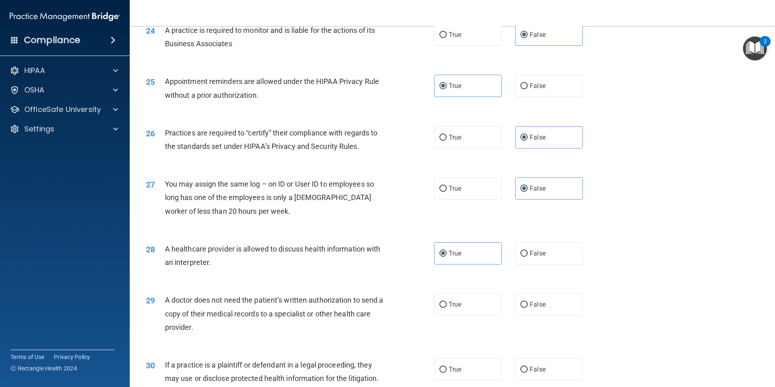
scroll to position [1501, 0]
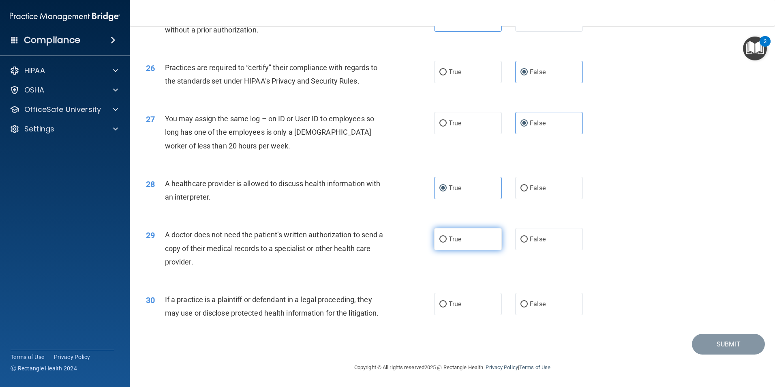
click at [491, 239] on label "True" at bounding box center [468, 239] width 68 height 22
click at [447, 239] on input "True" at bounding box center [443, 239] width 7 height 6
radio input "true"
click at [579, 307] on label "False" at bounding box center [549, 304] width 68 height 22
click at [528, 307] on input "False" at bounding box center [524, 304] width 7 height 6
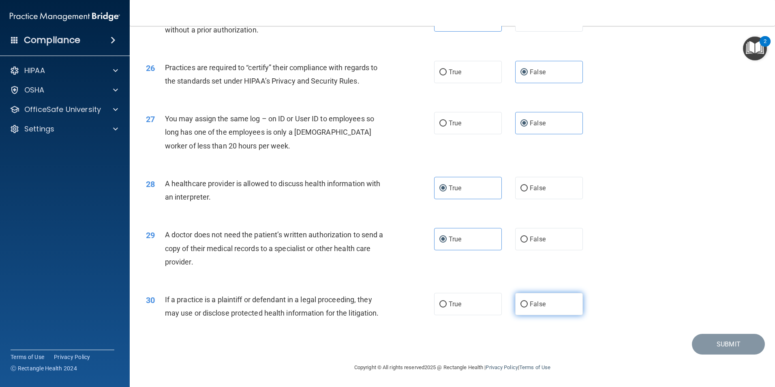
radio input "true"
click at [728, 335] on button "Submit" at bounding box center [728, 344] width 73 height 21
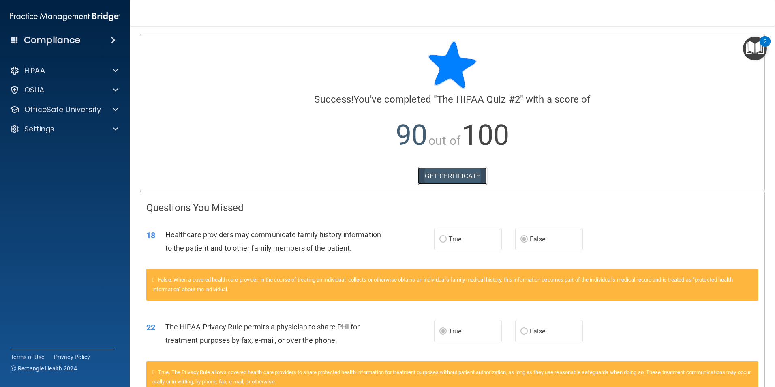
click at [427, 178] on link "GET CERTIFICATE" at bounding box center [452, 176] width 69 height 18
click at [73, 72] on div "HIPAA" at bounding box center [54, 71] width 101 height 10
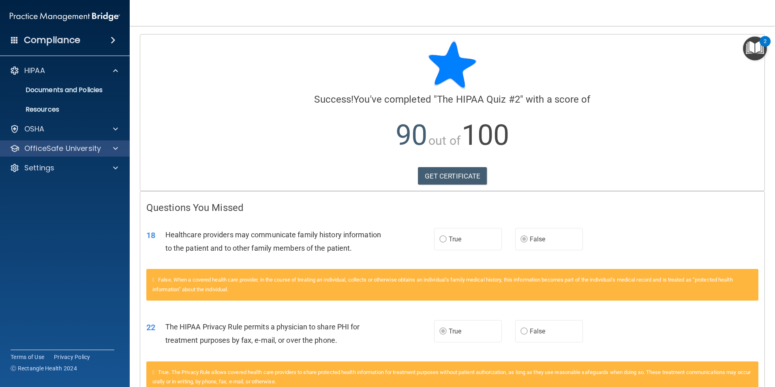
click at [93, 142] on div "OfficeSafe University" at bounding box center [65, 148] width 130 height 16
click at [115, 147] on span at bounding box center [115, 149] width 5 height 10
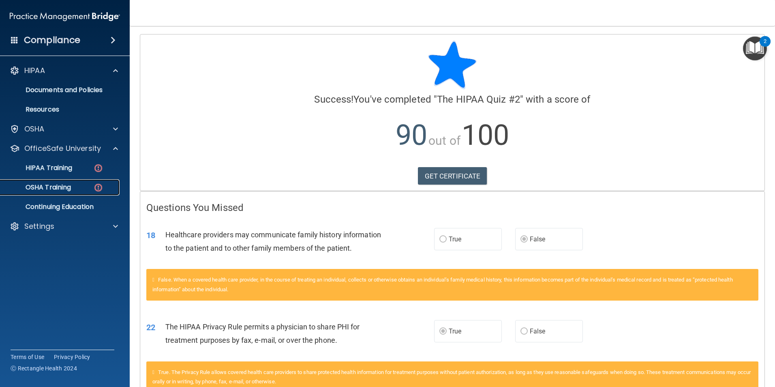
click at [78, 188] on div "OSHA Training" at bounding box center [60, 187] width 111 height 8
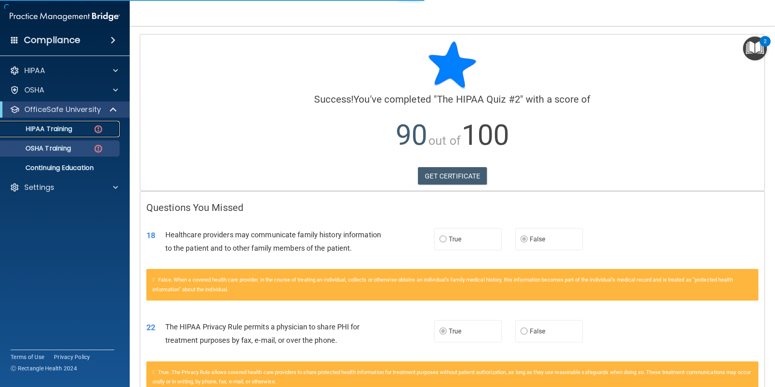
click at [84, 133] on div "HIPAA Training" at bounding box center [60, 129] width 111 height 8
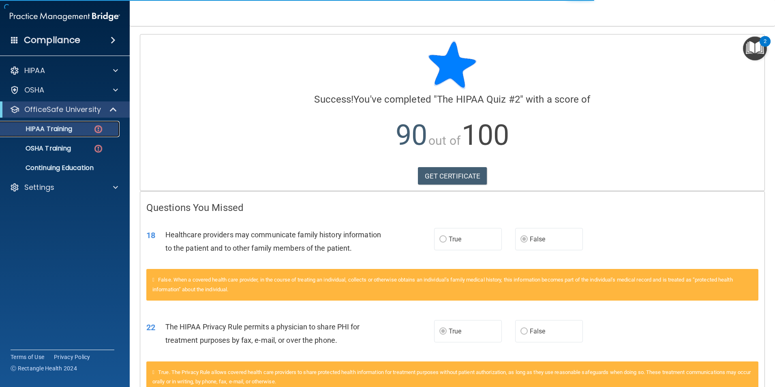
click at [84, 133] on div "HIPAA Training" at bounding box center [60, 129] width 111 height 8
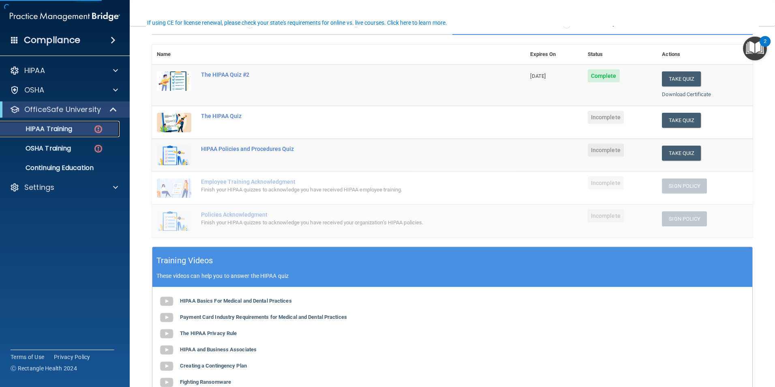
scroll to position [81, 0]
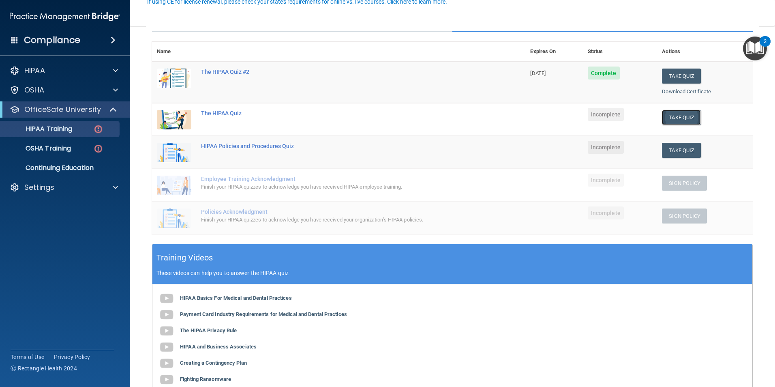
click at [683, 121] on button "Take Quiz" at bounding box center [681, 117] width 39 height 15
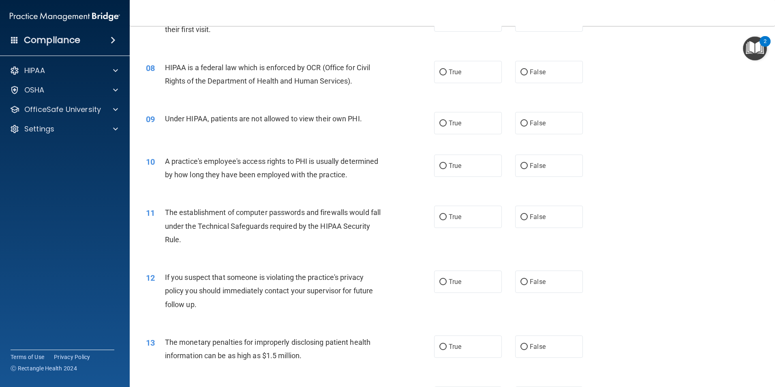
scroll to position [289, 0]
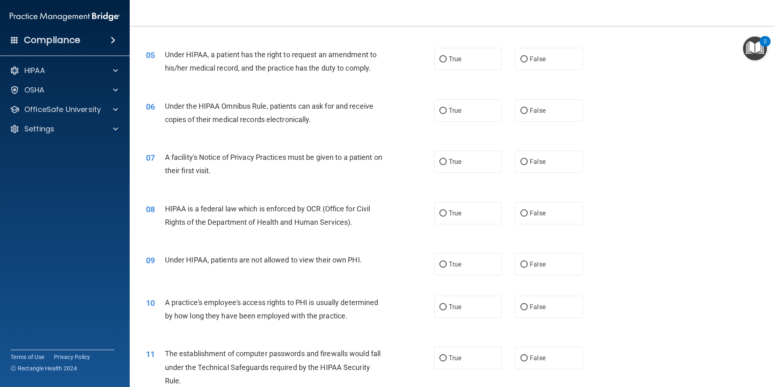
click at [757, 51] on img "Open Resource Center, 2 new notifications" at bounding box center [755, 48] width 24 height 24
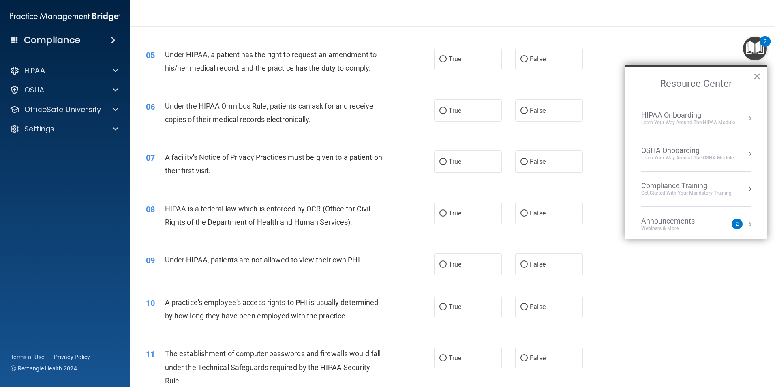
scroll to position [45, 0]
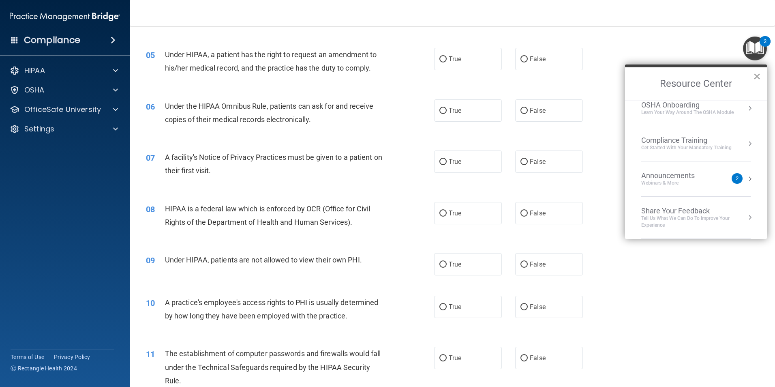
click at [753, 79] on button "×" at bounding box center [757, 76] width 8 height 13
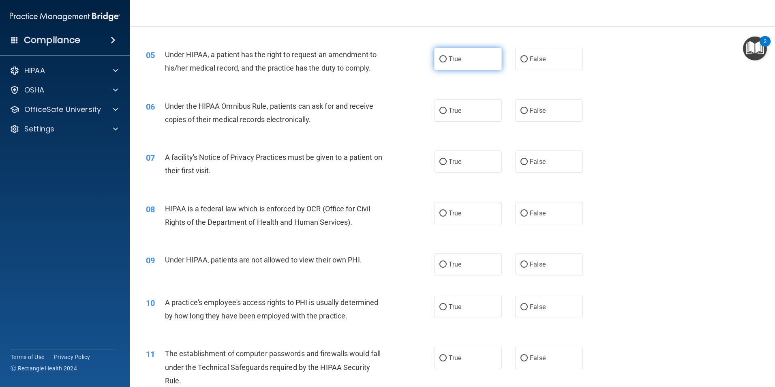
click at [471, 63] on label "True" at bounding box center [468, 59] width 68 height 22
click at [447, 62] on input "True" at bounding box center [443, 59] width 7 height 6
radio input "true"
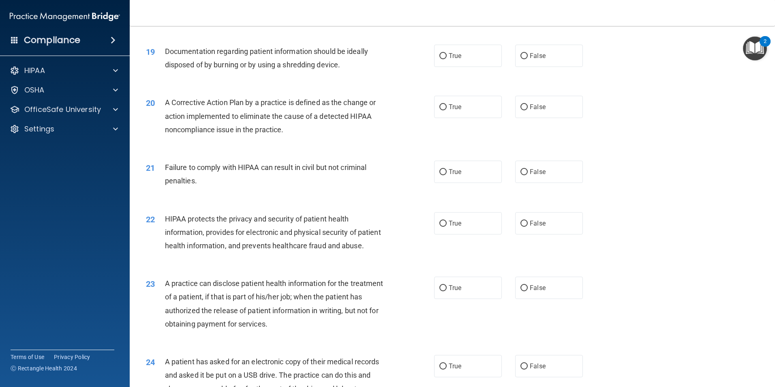
scroll to position [1221, 0]
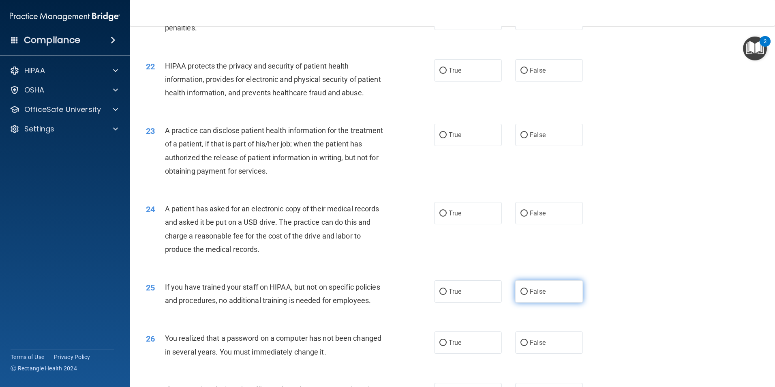
click at [539, 295] on span "False" at bounding box center [538, 292] width 16 height 8
click at [528, 295] on input "False" at bounding box center [524, 292] width 7 height 6
radio input "true"
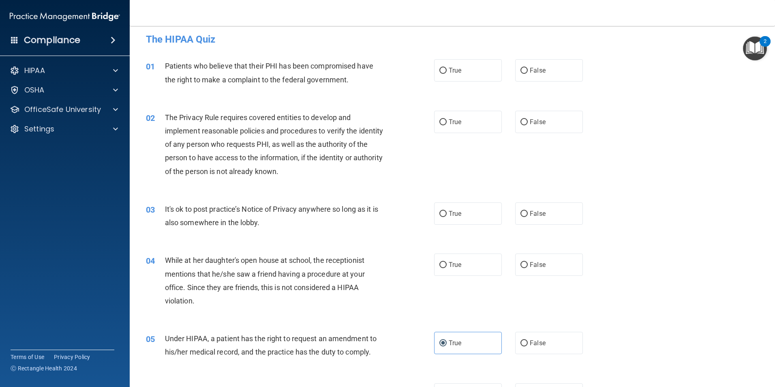
scroll to position [0, 0]
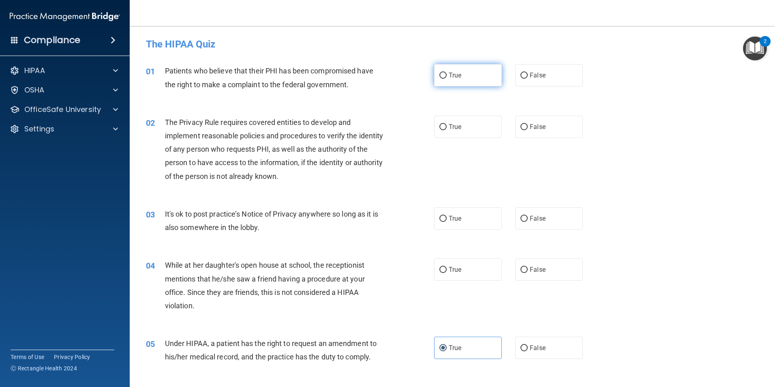
click at [487, 79] on label "True" at bounding box center [468, 75] width 68 height 22
click at [447, 79] on input "True" at bounding box center [443, 76] width 7 height 6
radio input "true"
click at [478, 128] on label "True" at bounding box center [468, 127] width 68 height 22
click at [447, 128] on input "True" at bounding box center [443, 127] width 7 height 6
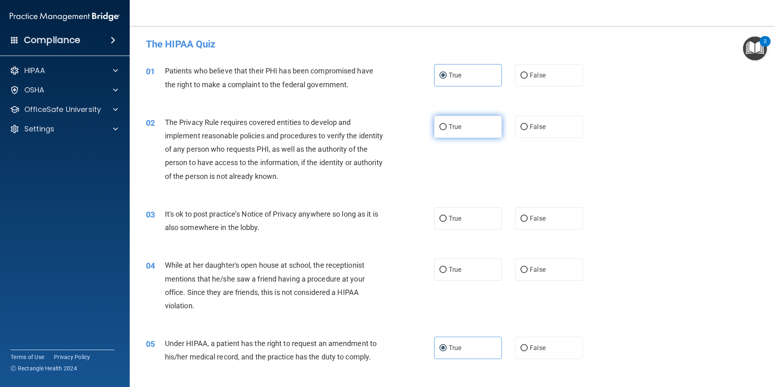
radio input "true"
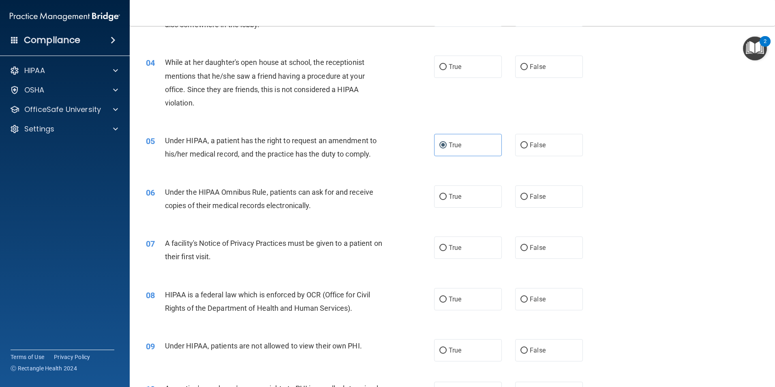
scroll to position [162, 0]
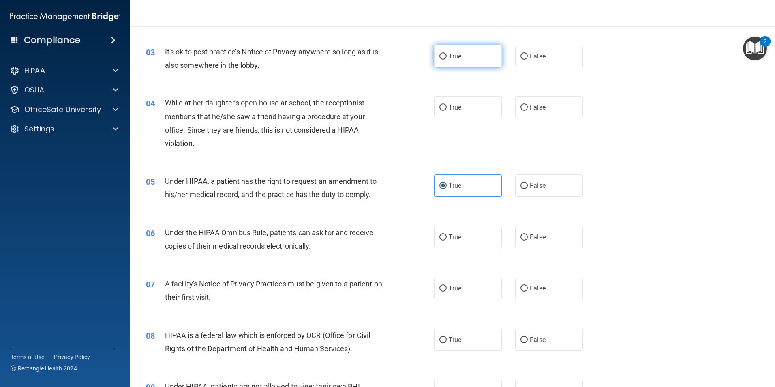
click at [468, 63] on label "True" at bounding box center [468, 56] width 68 height 22
click at [447, 60] on input "True" at bounding box center [443, 57] width 7 height 6
radio input "true"
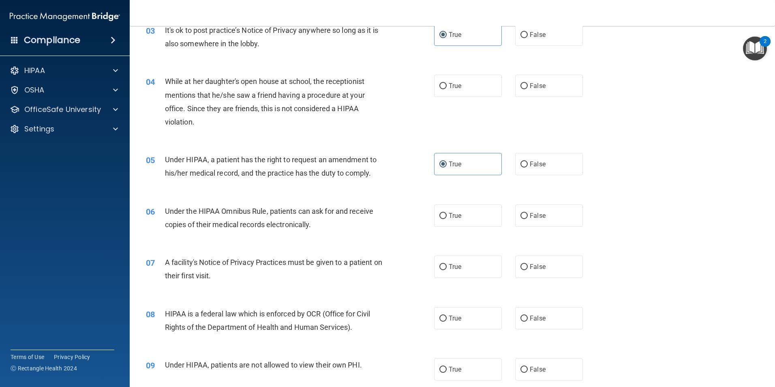
scroll to position [203, 0]
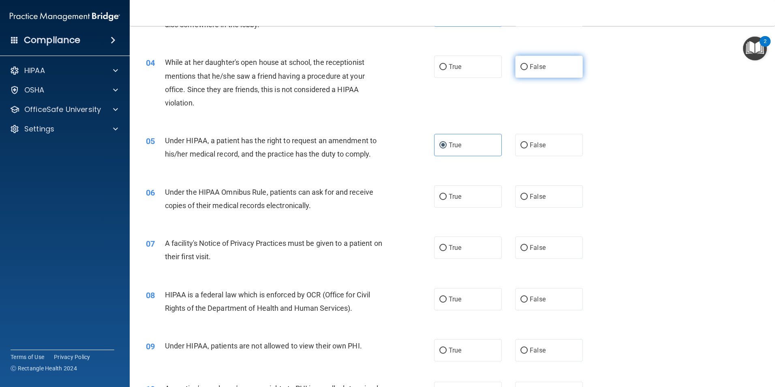
click at [521, 70] on input "False" at bounding box center [524, 67] width 7 height 6
radio input "true"
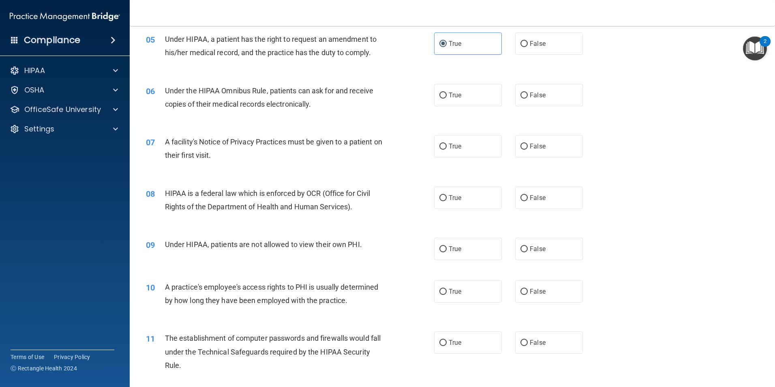
scroll to position [324, 0]
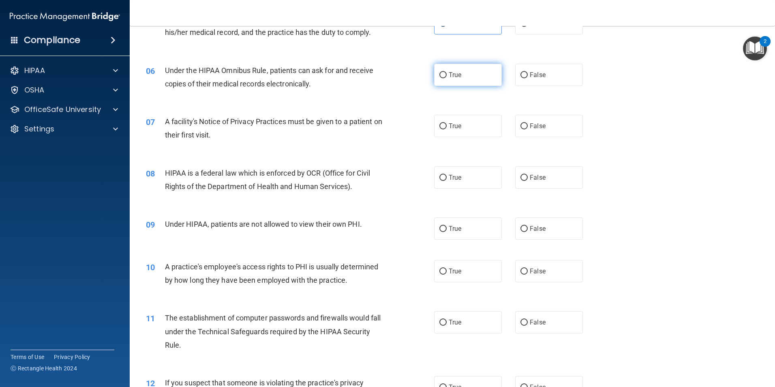
click at [466, 76] on label "True" at bounding box center [468, 75] width 68 height 22
click at [447, 76] on input "True" at bounding box center [443, 75] width 7 height 6
radio input "true"
click at [461, 135] on label "True" at bounding box center [468, 126] width 68 height 22
click at [447, 129] on input "True" at bounding box center [443, 126] width 7 height 6
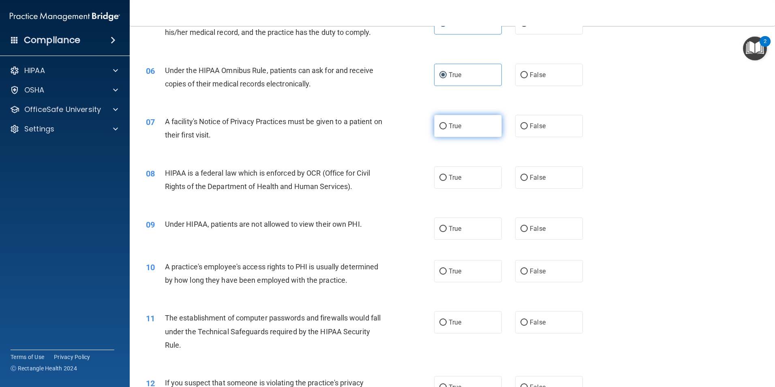
radio input "true"
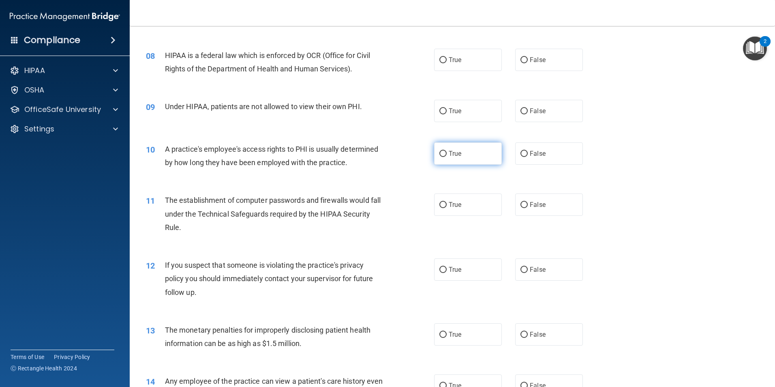
scroll to position [446, 0]
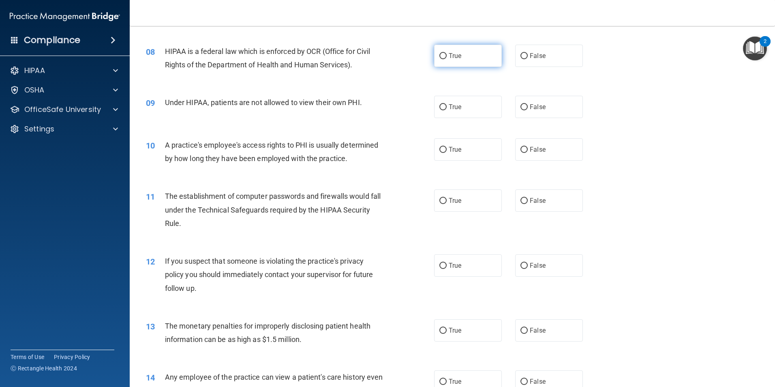
click at [462, 60] on label "True" at bounding box center [468, 56] width 68 height 22
click at [447, 59] on input "True" at bounding box center [443, 56] width 7 height 6
radio input "true"
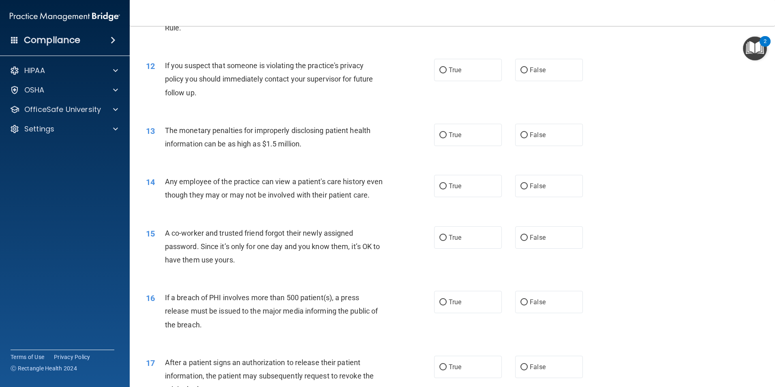
scroll to position [649, 0]
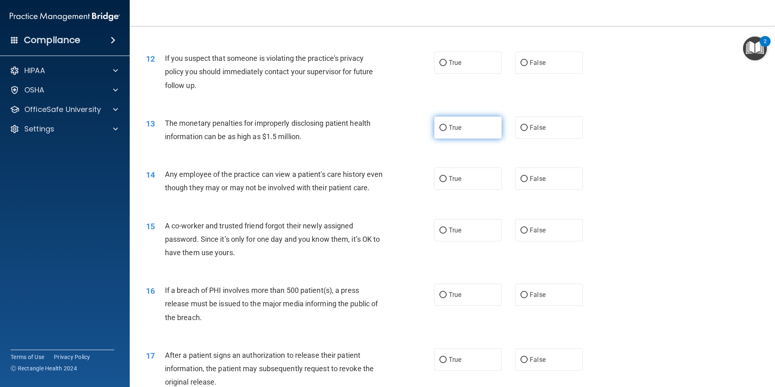
click at [462, 127] on label "True" at bounding box center [468, 127] width 68 height 22
click at [447, 127] on input "True" at bounding box center [443, 128] width 7 height 6
radio input "true"
click at [546, 241] on label "False" at bounding box center [549, 230] width 68 height 22
click at [528, 234] on input "False" at bounding box center [524, 230] width 7 height 6
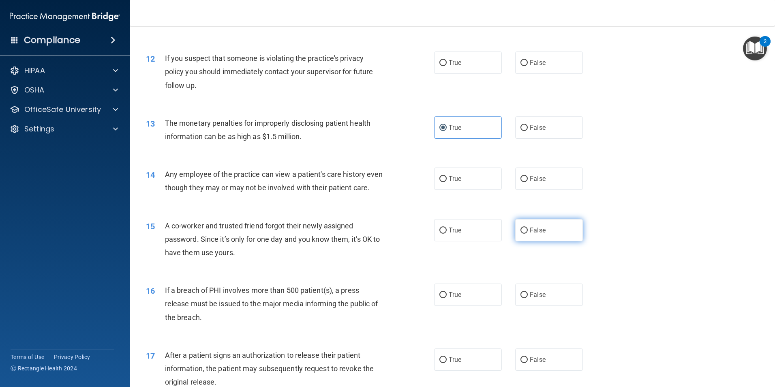
radio input "true"
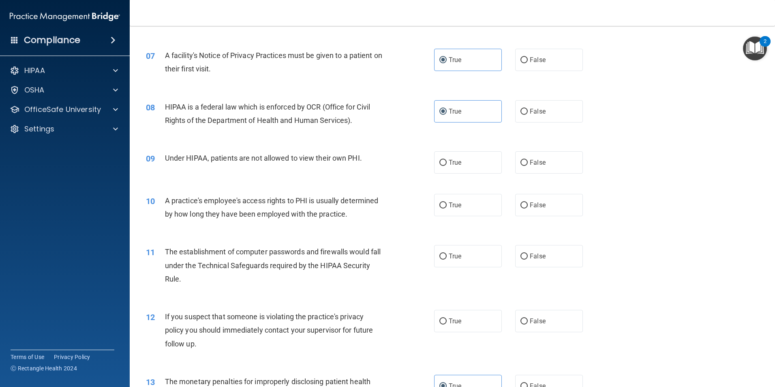
scroll to position [406, 0]
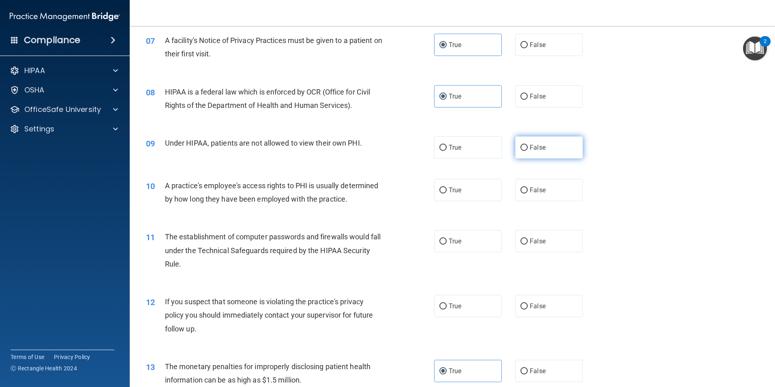
click at [520, 151] on label "False" at bounding box center [549, 147] width 68 height 22
click at [521, 151] on input "False" at bounding box center [524, 148] width 7 height 6
radio input "true"
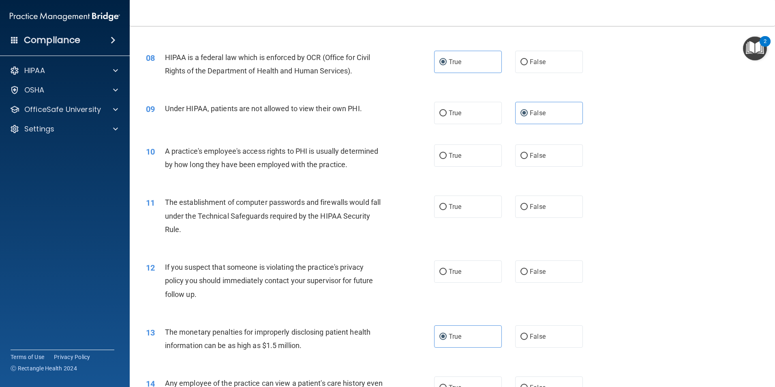
scroll to position [487, 0]
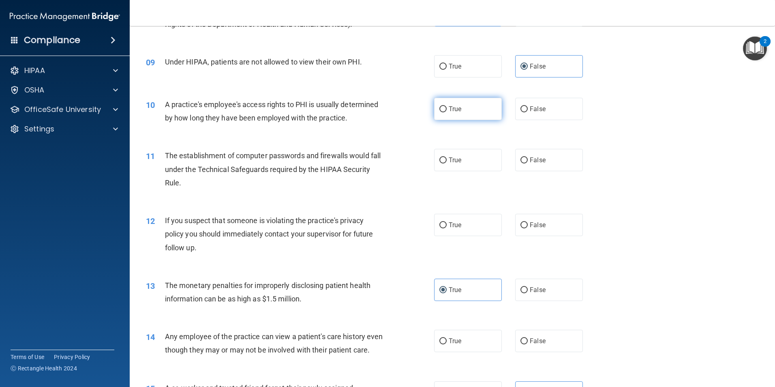
click at [451, 114] on label "True" at bounding box center [468, 109] width 68 height 22
click at [447, 112] on input "True" at bounding box center [443, 109] width 7 height 6
radio input "true"
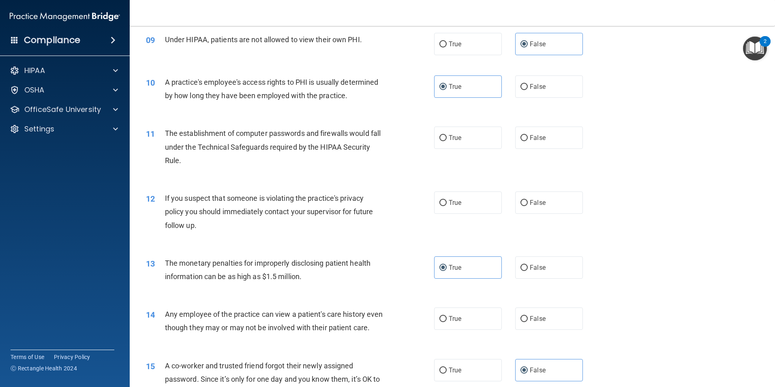
scroll to position [527, 0]
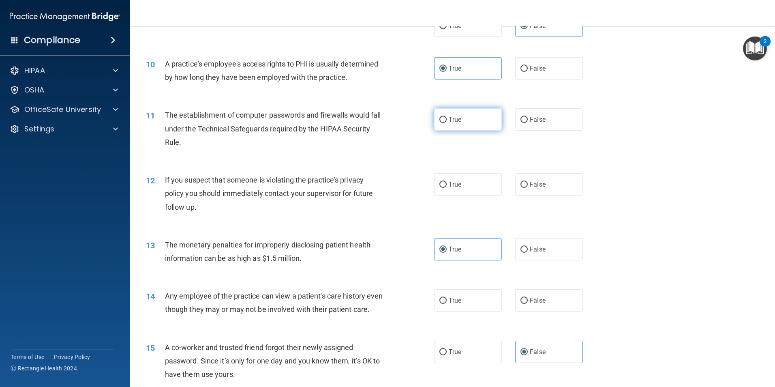
click at [469, 126] on label "True" at bounding box center [468, 119] width 68 height 22
click at [447, 123] on input "True" at bounding box center [443, 120] width 7 height 6
radio input "true"
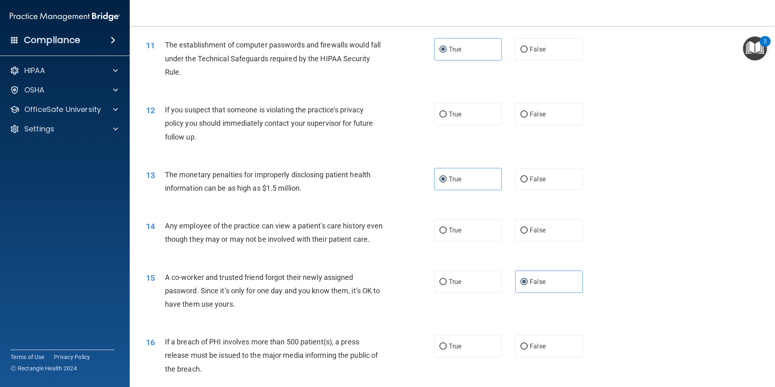
scroll to position [608, 0]
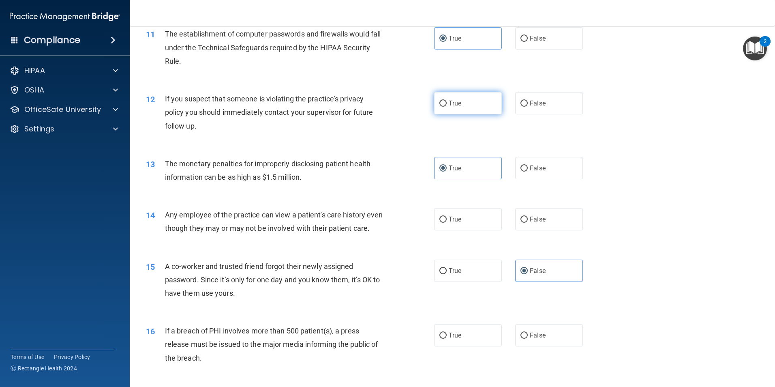
click at [451, 106] on span "True" at bounding box center [455, 103] width 13 height 8
click at [447, 106] on input "True" at bounding box center [443, 104] width 7 height 6
radio input "true"
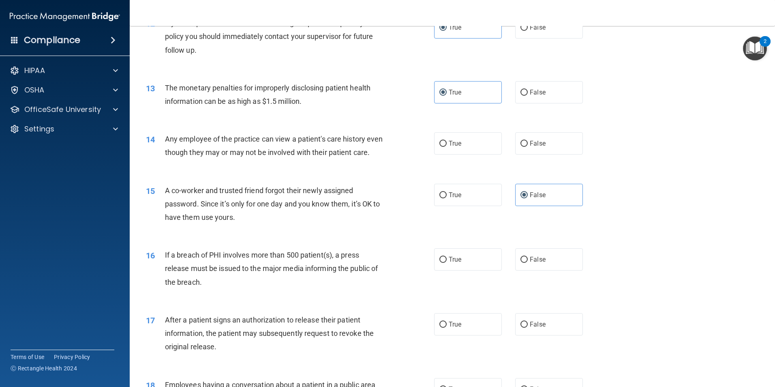
scroll to position [689, 0]
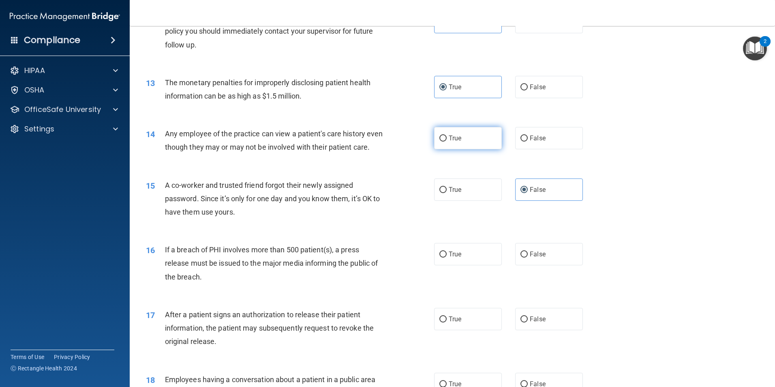
click at [457, 135] on span "True" at bounding box center [455, 138] width 13 height 8
click at [447, 135] on input "True" at bounding box center [443, 138] width 7 height 6
radio input "true"
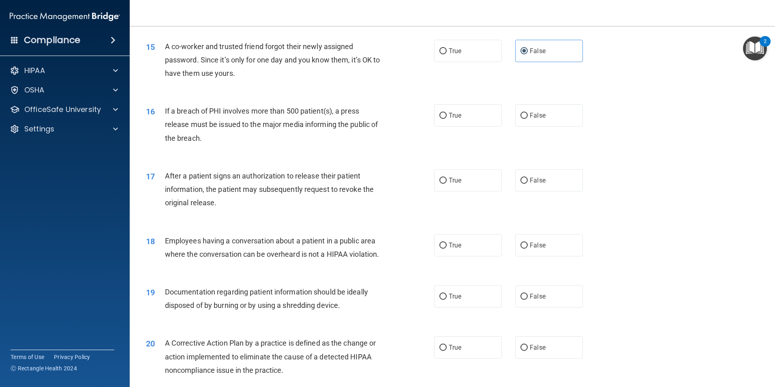
scroll to position [852, 0]
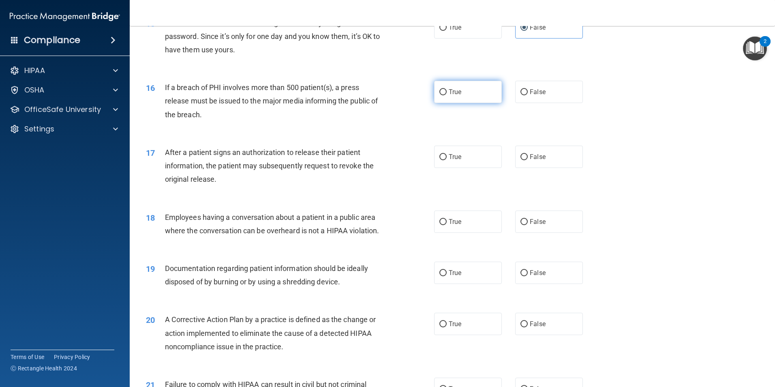
click at [464, 103] on label "True" at bounding box center [468, 92] width 68 height 22
click at [447, 95] on input "True" at bounding box center [443, 92] width 7 height 6
radio input "true"
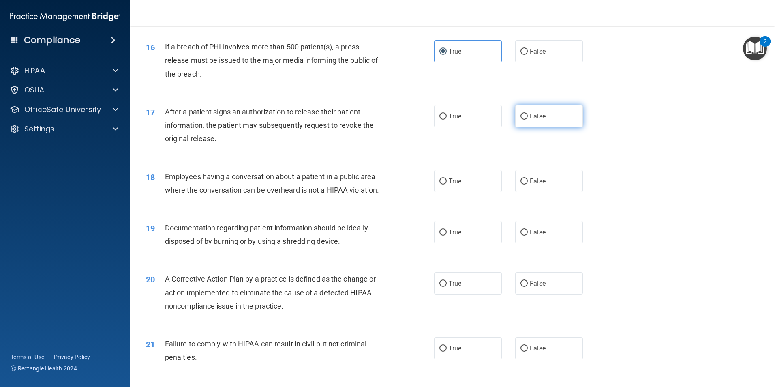
click at [559, 126] on label "False" at bounding box center [549, 116] width 68 height 22
click at [528, 120] on input "False" at bounding box center [524, 117] width 7 height 6
radio input "true"
click at [456, 120] on span "True" at bounding box center [455, 116] width 13 height 8
click at [447, 120] on input "True" at bounding box center [443, 117] width 7 height 6
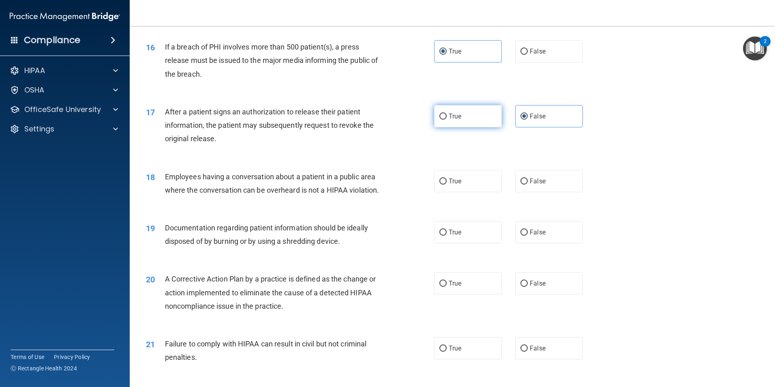
radio input "true"
radio input "false"
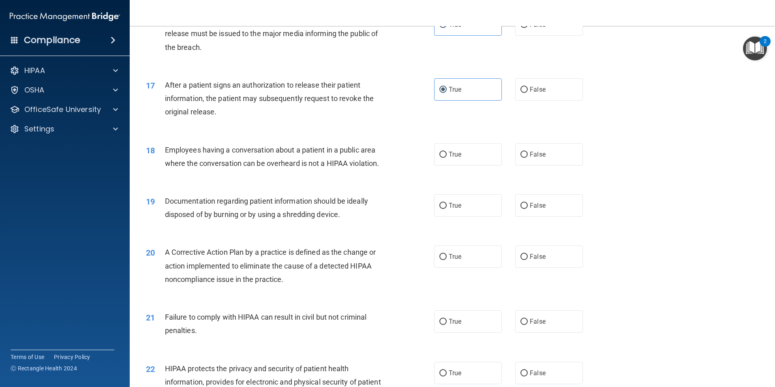
scroll to position [933, 0]
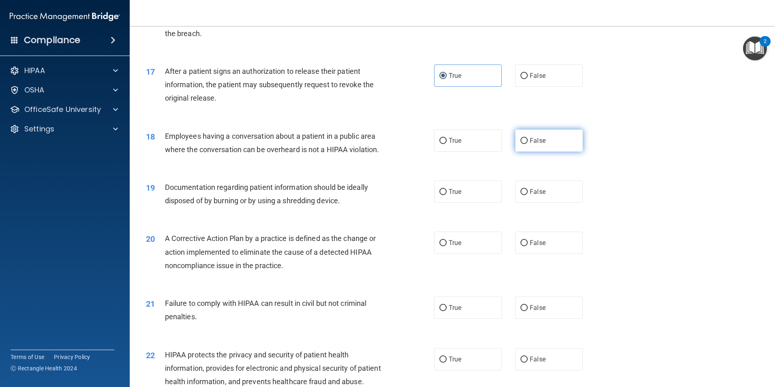
click at [526, 152] on label "False" at bounding box center [549, 140] width 68 height 22
click at [526, 144] on input "False" at bounding box center [524, 141] width 7 height 6
radio input "true"
click at [461, 199] on label "True" at bounding box center [468, 191] width 68 height 22
click at [447, 195] on input "True" at bounding box center [443, 192] width 7 height 6
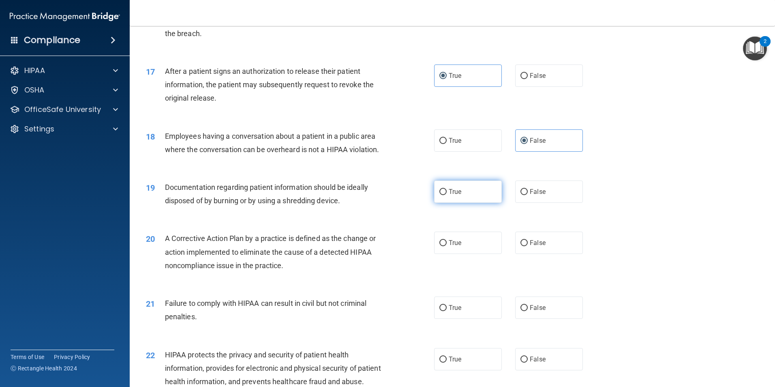
radio input "true"
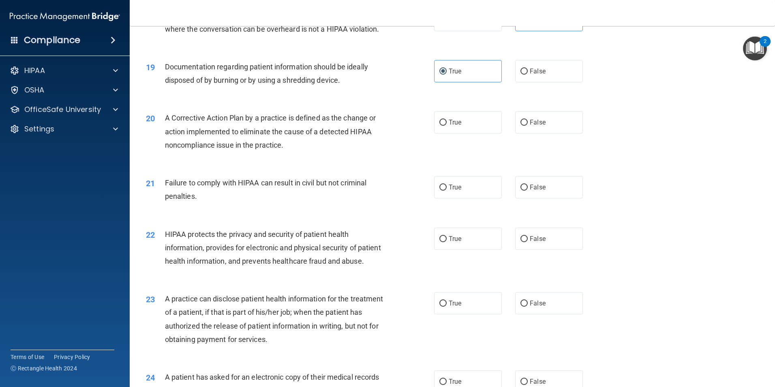
scroll to position [1054, 0]
click at [481, 132] on label "True" at bounding box center [468, 121] width 68 height 22
click at [447, 124] on input "True" at bounding box center [443, 121] width 7 height 6
radio input "true"
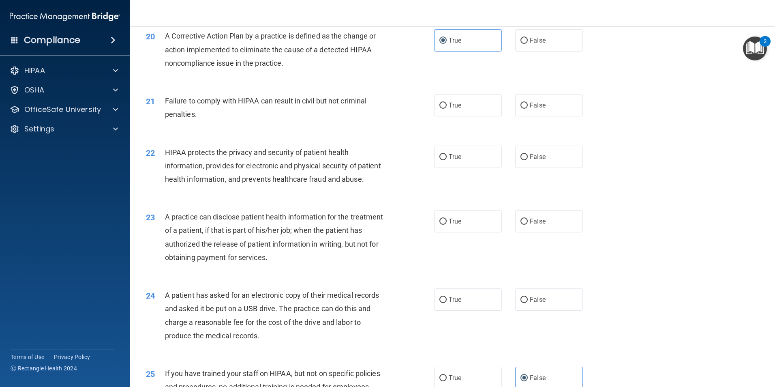
scroll to position [1135, 0]
click at [568, 116] on label "False" at bounding box center [549, 105] width 68 height 22
click at [528, 108] on input "False" at bounding box center [524, 105] width 7 height 6
radio input "true"
click at [442, 110] on label "True" at bounding box center [468, 105] width 68 height 22
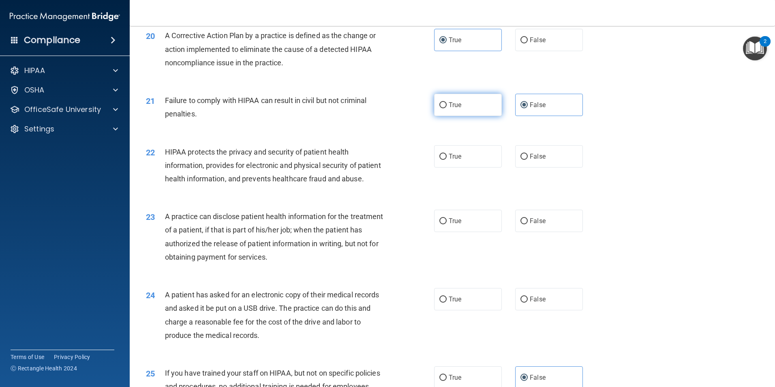
click at [442, 108] on input "True" at bounding box center [443, 105] width 7 height 6
radio input "true"
radio input "false"
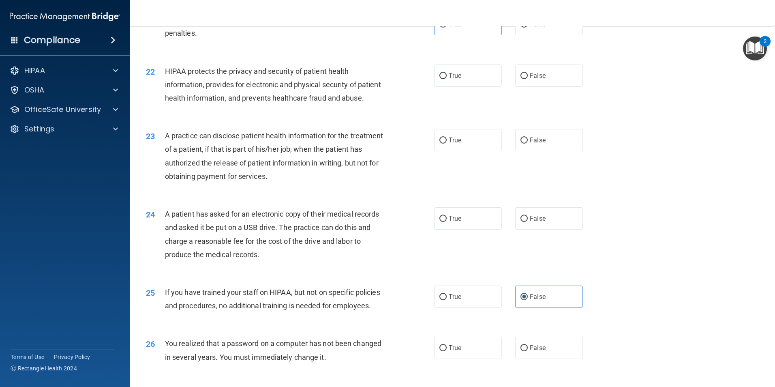
scroll to position [1217, 0]
click at [466, 100] on div "22 HIPAA protects the privacy and security of patient health information, provi…" at bounding box center [452, 86] width 625 height 65
click at [463, 83] on label "True" at bounding box center [468, 75] width 68 height 22
click at [447, 79] on input "True" at bounding box center [443, 76] width 7 height 6
radio input "true"
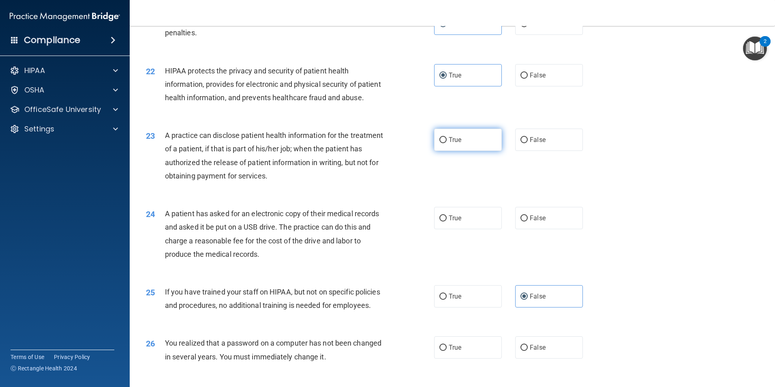
click at [465, 151] on label "True" at bounding box center [468, 140] width 68 height 22
click at [447, 143] on input "True" at bounding box center [443, 140] width 7 height 6
radio input "true"
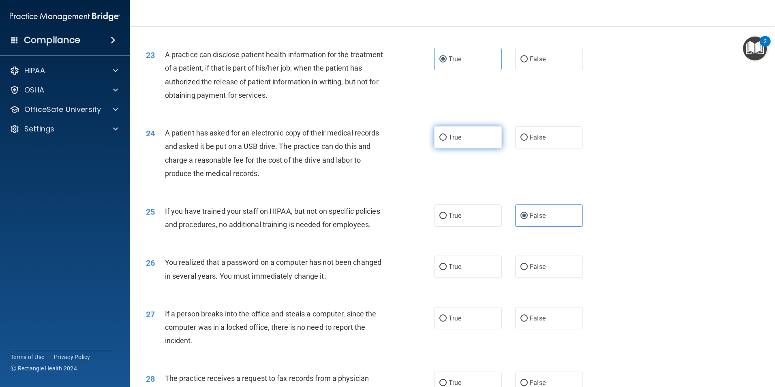
scroll to position [1298, 0]
click at [540, 141] on span "False" at bounding box center [538, 137] width 16 height 8
click at [528, 140] on input "False" at bounding box center [524, 137] width 7 height 6
radio input "true"
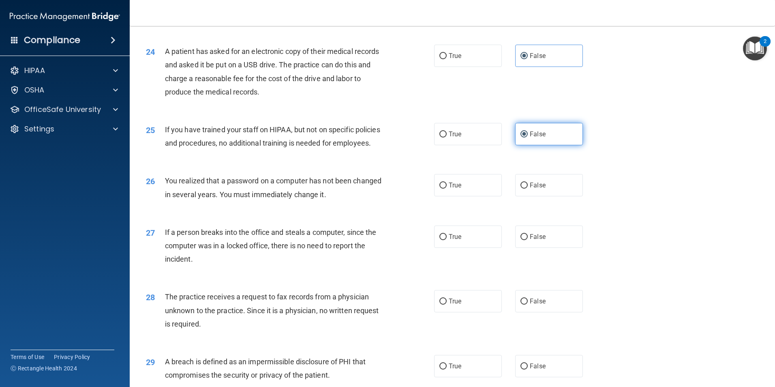
click at [545, 145] on label "False" at bounding box center [549, 134] width 68 height 22
click at [528, 137] on input "False" at bounding box center [524, 134] width 7 height 6
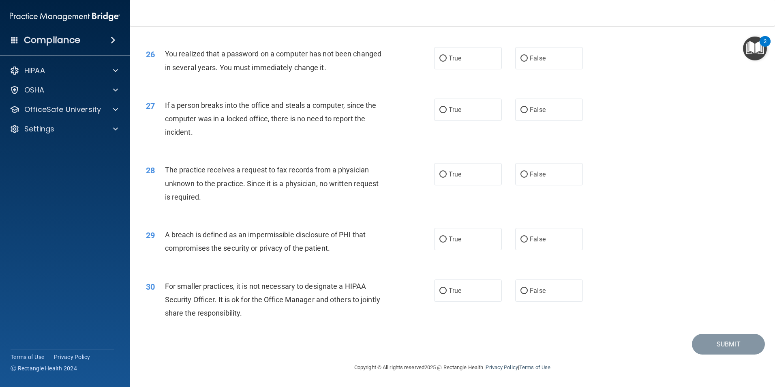
scroll to position [1541, 0]
click at [476, 69] on label "True" at bounding box center [468, 58] width 68 height 22
click at [447, 62] on input "True" at bounding box center [443, 59] width 7 height 6
radio input "true"
click at [518, 118] on label "False" at bounding box center [549, 110] width 68 height 22
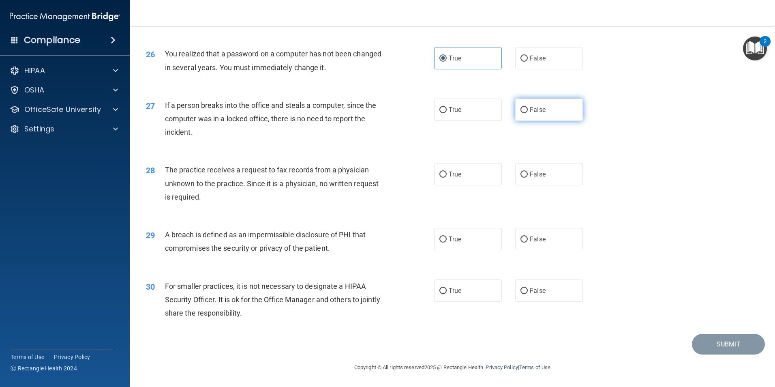
click at [521, 113] on input "False" at bounding box center [524, 110] width 7 height 6
radio input "true"
click at [545, 182] on label "False" at bounding box center [549, 174] width 68 height 22
click at [528, 178] on input "False" at bounding box center [524, 175] width 7 height 6
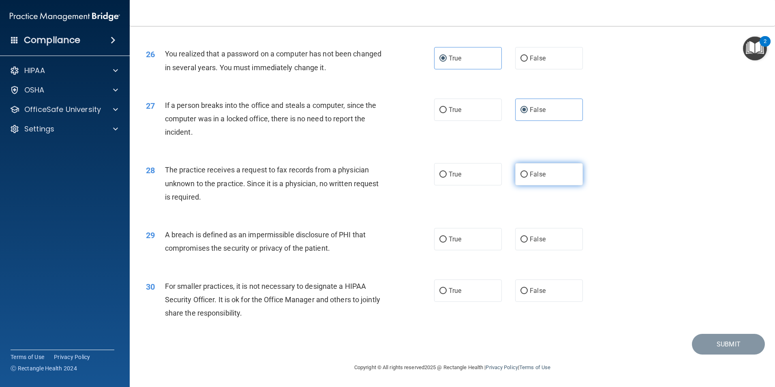
radio input "true"
click at [449, 238] on span "True" at bounding box center [455, 239] width 13 height 8
click at [447, 238] on input "True" at bounding box center [443, 239] width 7 height 6
radio input "true"
click at [455, 299] on label "True" at bounding box center [468, 290] width 68 height 22
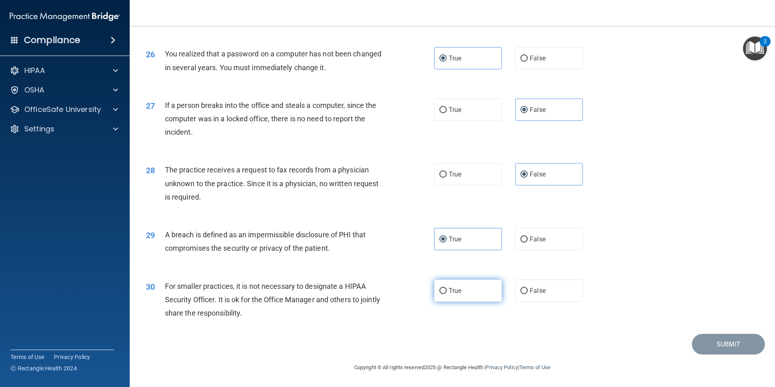
click at [447, 294] on input "True" at bounding box center [443, 291] width 7 height 6
radio input "true"
click at [714, 349] on button "Submit" at bounding box center [728, 344] width 73 height 21
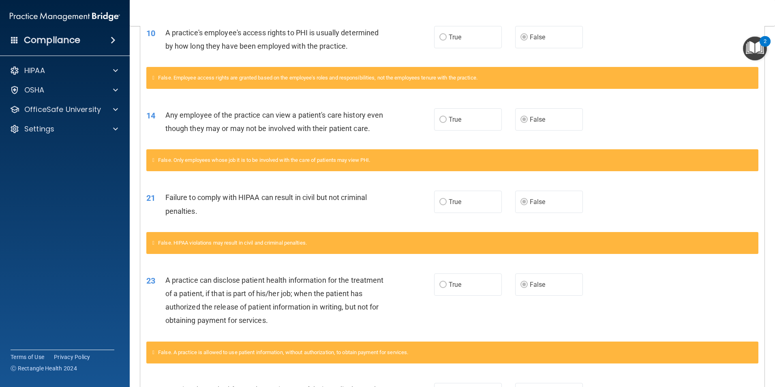
scroll to position [2, 0]
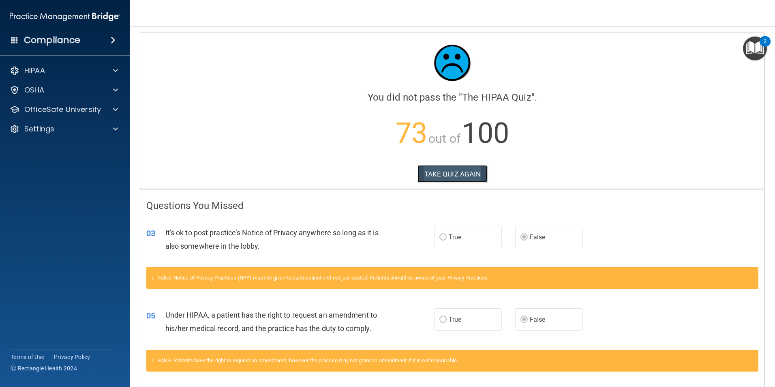
click at [470, 179] on button "TAKE QUIZ AGAIN" at bounding box center [453, 174] width 70 height 18
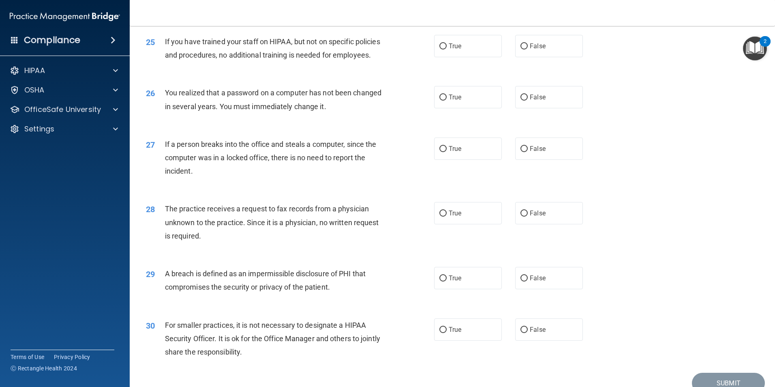
scroll to position [1546, 0]
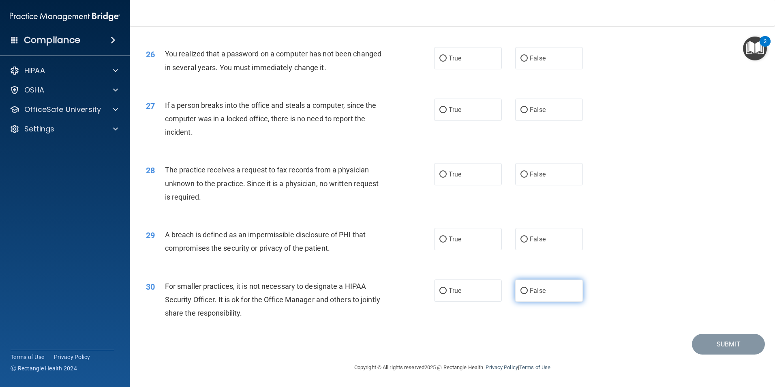
click at [541, 293] on span "False" at bounding box center [538, 291] width 16 height 8
click at [528, 293] on input "False" at bounding box center [524, 291] width 7 height 6
radio input "true"
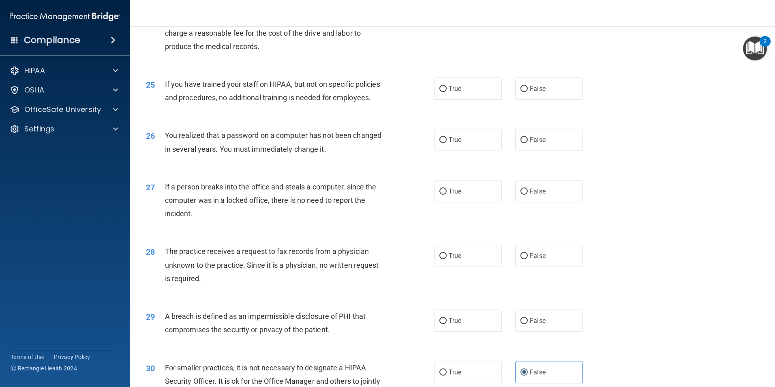
click at [472, 51] on div "24 A patient has asked for an electronic copy of their medical records and aske…" at bounding box center [452, 28] width 625 height 78
click at [469, 21] on label "True" at bounding box center [468, 10] width 68 height 22
click at [447, 14] on input "True" at bounding box center [443, 11] width 7 height 6
radio input "true"
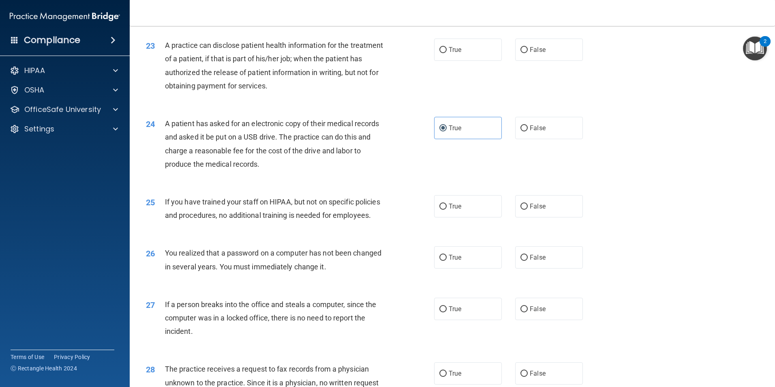
scroll to position [1302, 0]
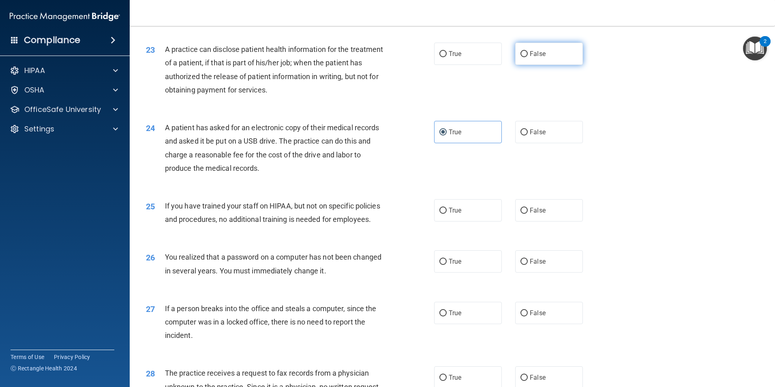
click at [539, 65] on label "False" at bounding box center [549, 54] width 68 height 22
click at [528, 57] on input "False" at bounding box center [524, 54] width 7 height 6
radio input "true"
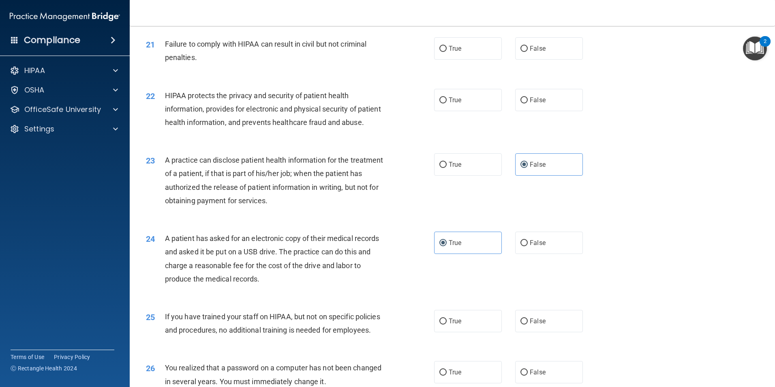
scroll to position [1181, 0]
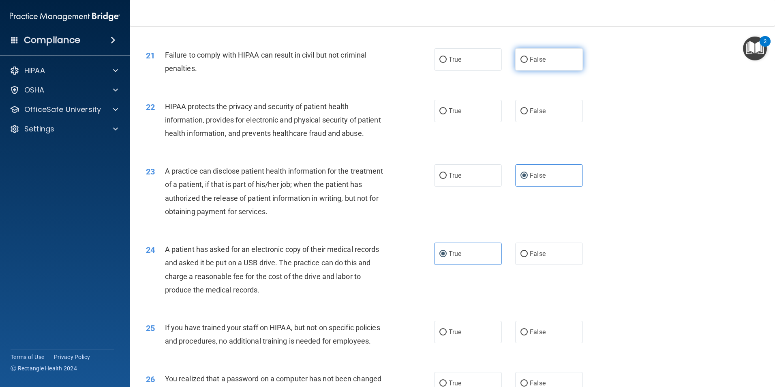
click at [521, 63] on input "False" at bounding box center [524, 60] width 7 height 6
radio input "true"
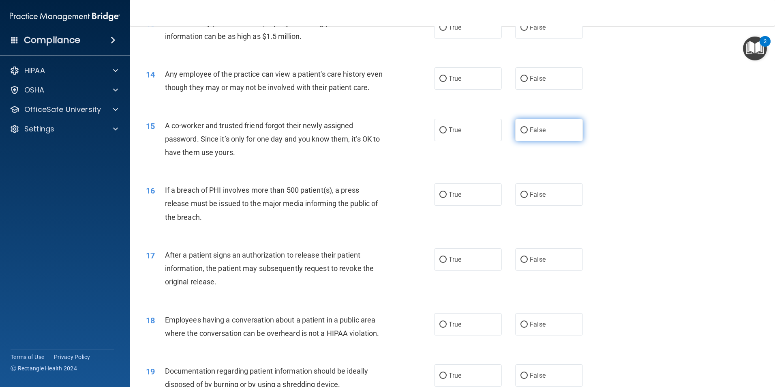
scroll to position [735, 0]
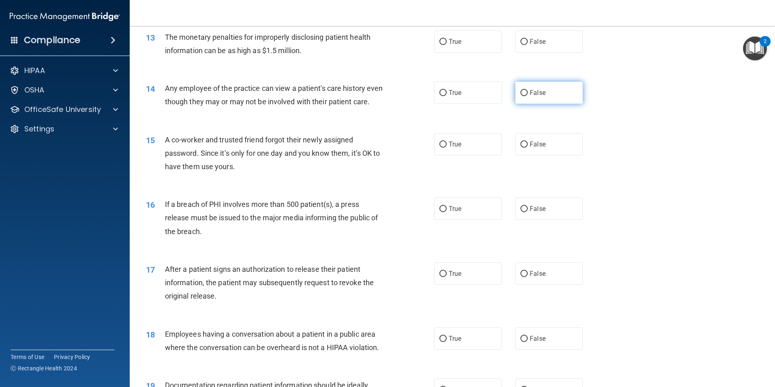
click at [530, 97] on label "False" at bounding box center [549, 93] width 68 height 22
click at [528, 96] on input "False" at bounding box center [524, 93] width 7 height 6
radio input "true"
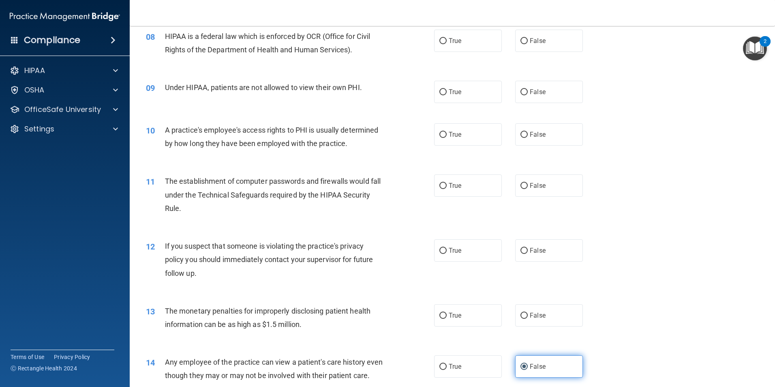
scroll to position [451, 0]
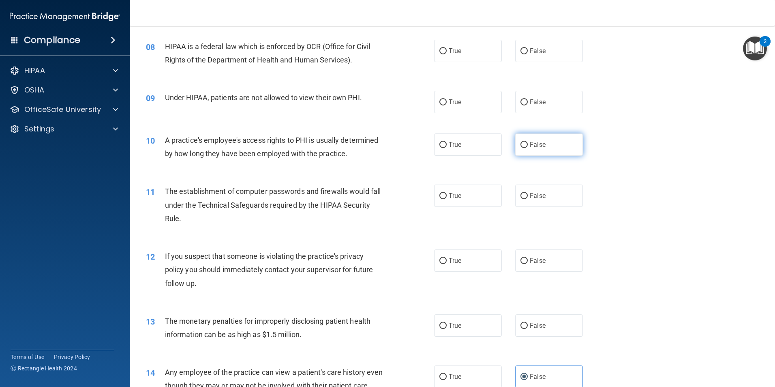
click at [538, 152] on label "False" at bounding box center [549, 144] width 68 height 22
click at [528, 148] on input "False" at bounding box center [524, 145] width 7 height 6
radio input "true"
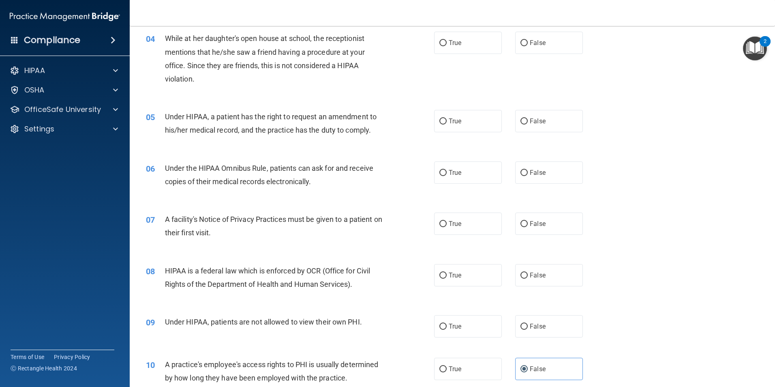
scroll to position [208, 0]
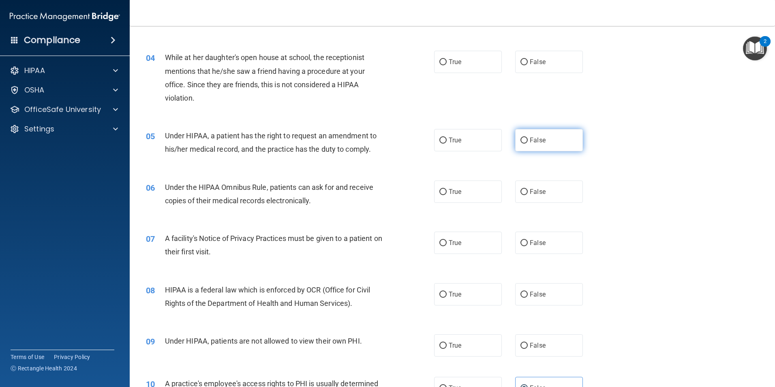
click at [532, 144] on label "False" at bounding box center [549, 140] width 68 height 22
click at [528, 144] on input "False" at bounding box center [524, 140] width 7 height 6
radio input "true"
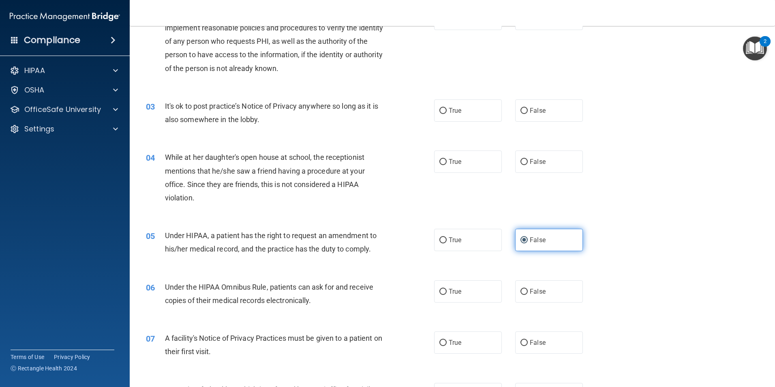
scroll to position [45, 0]
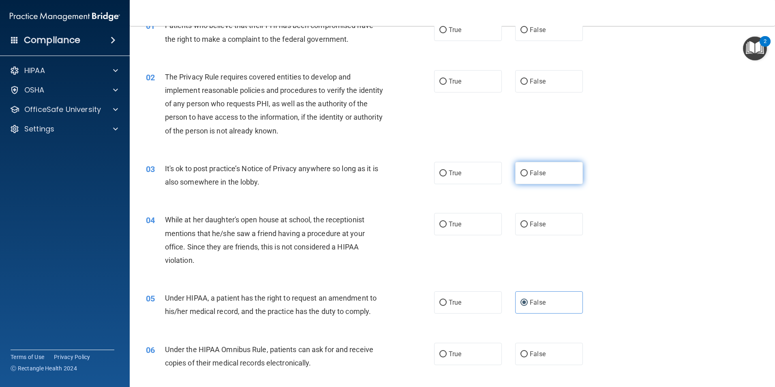
click at [554, 179] on label "False" at bounding box center [549, 173] width 68 height 22
click at [528, 176] on input "False" at bounding box center [524, 173] width 7 height 6
radio input "true"
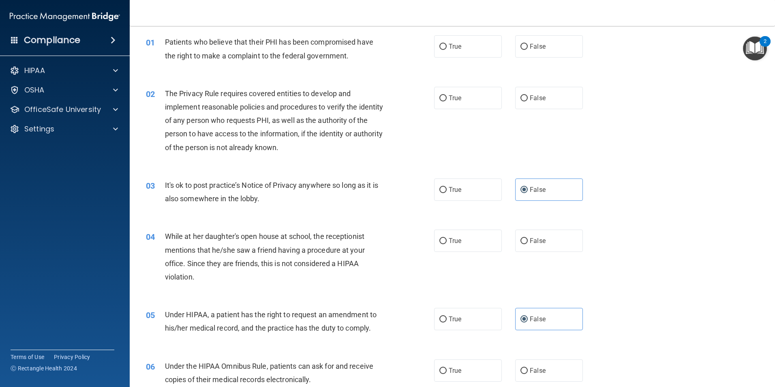
scroll to position [0, 0]
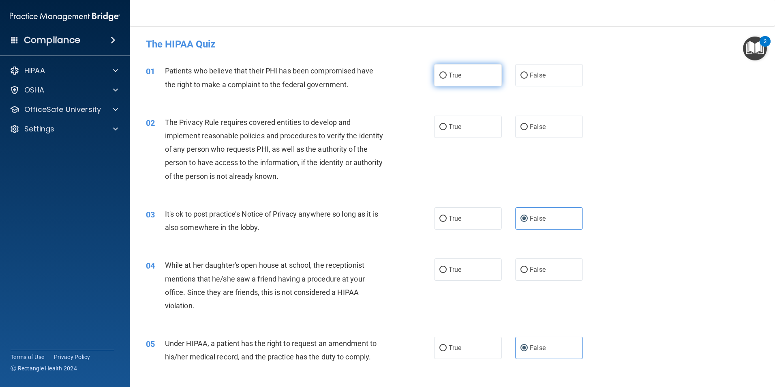
click at [479, 70] on label "True" at bounding box center [468, 75] width 68 height 22
click at [447, 73] on input "True" at bounding box center [443, 76] width 7 height 6
radio input "true"
click at [481, 131] on label "True" at bounding box center [468, 127] width 68 height 22
click at [447, 130] on input "True" at bounding box center [443, 127] width 7 height 6
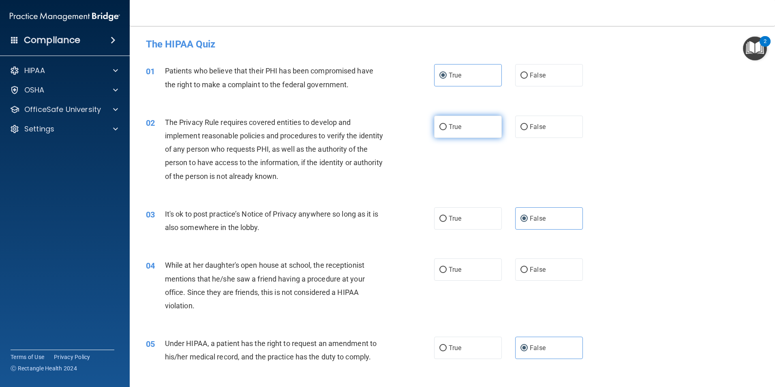
radio input "true"
click at [556, 277] on label "False" at bounding box center [549, 269] width 68 height 22
click at [528, 273] on input "False" at bounding box center [524, 270] width 7 height 6
radio input "true"
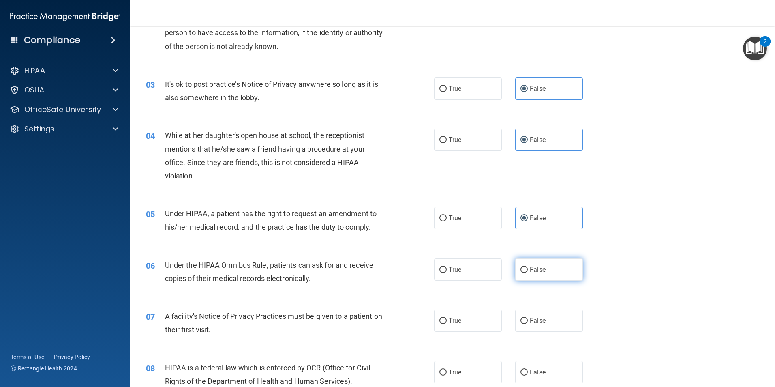
scroll to position [162, 0]
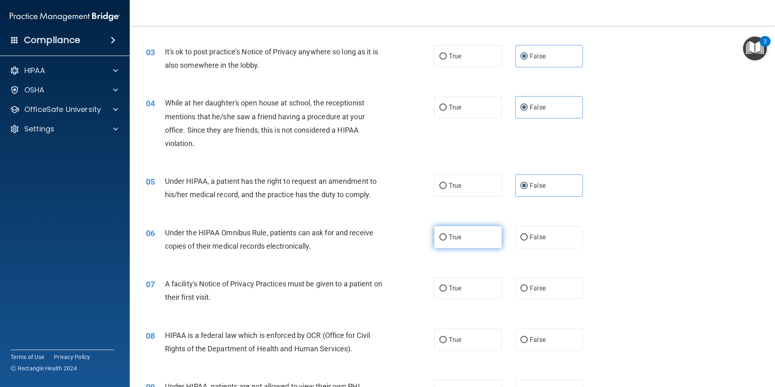
click at [453, 233] on span "True" at bounding box center [455, 237] width 13 height 8
click at [447, 234] on input "True" at bounding box center [443, 237] width 7 height 6
radio input "true"
click at [461, 289] on label "True" at bounding box center [468, 288] width 68 height 22
click at [447, 289] on input "True" at bounding box center [443, 288] width 7 height 6
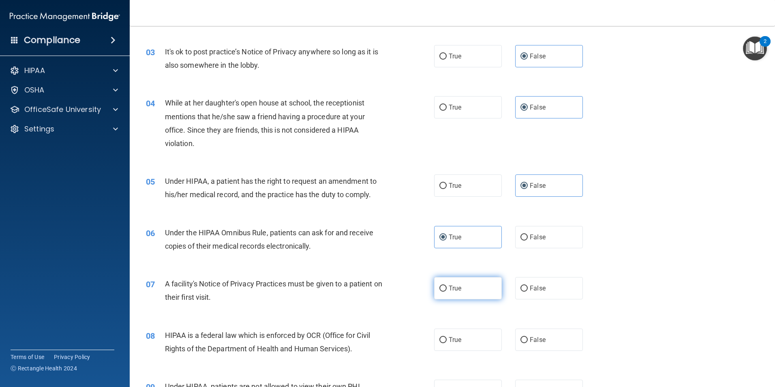
radio input "true"
click at [467, 341] on label "True" at bounding box center [468, 339] width 68 height 22
click at [447, 341] on input "True" at bounding box center [443, 340] width 7 height 6
radio input "true"
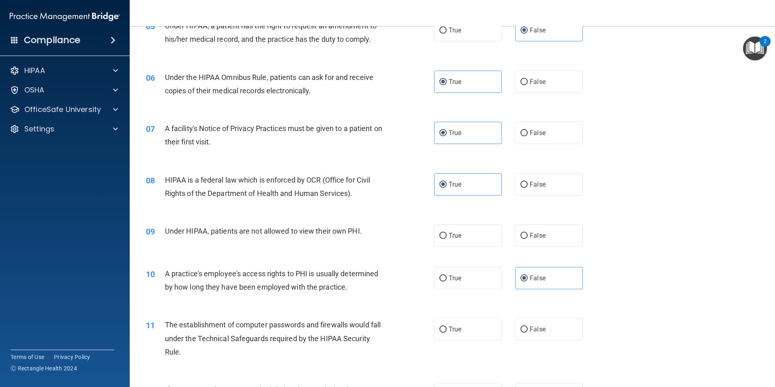
scroll to position [324, 0]
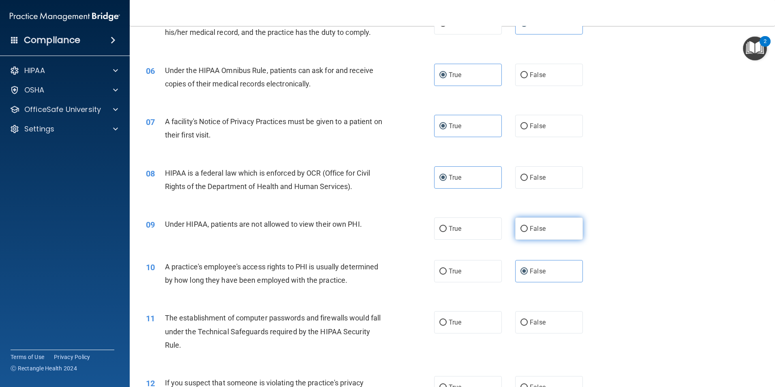
click at [542, 231] on label "False" at bounding box center [549, 228] width 68 height 22
click at [528, 231] on input "False" at bounding box center [524, 229] width 7 height 6
radio input "true"
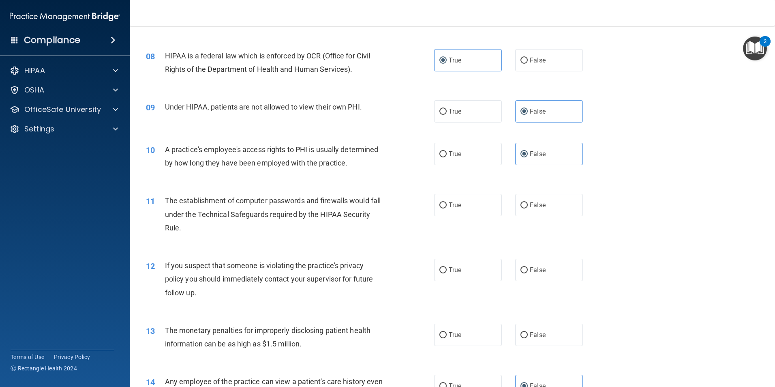
scroll to position [446, 0]
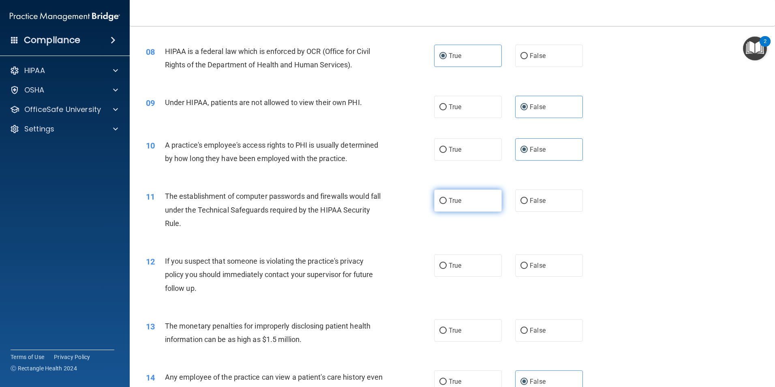
click at [485, 206] on label "True" at bounding box center [468, 200] width 68 height 22
click at [447, 204] on input "True" at bounding box center [443, 201] width 7 height 6
radio input "true"
click at [484, 275] on label "True" at bounding box center [468, 265] width 68 height 22
click at [447, 269] on input "True" at bounding box center [443, 266] width 7 height 6
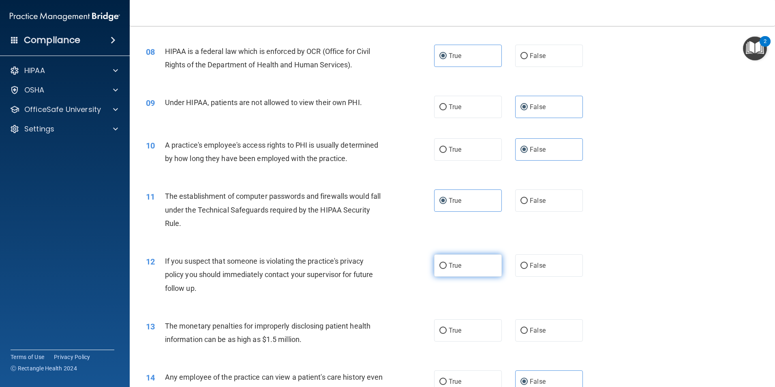
radio input "true"
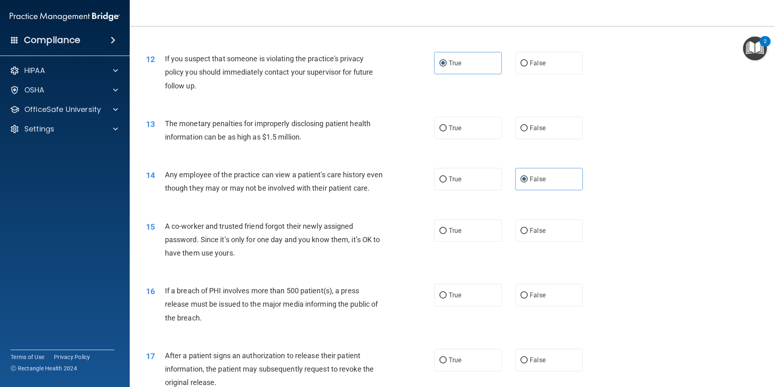
scroll to position [649, 0]
click at [477, 135] on label "True" at bounding box center [468, 127] width 68 height 22
click at [447, 131] on input "True" at bounding box center [443, 128] width 7 height 6
radio input "true"
click at [552, 241] on label "False" at bounding box center [549, 230] width 68 height 22
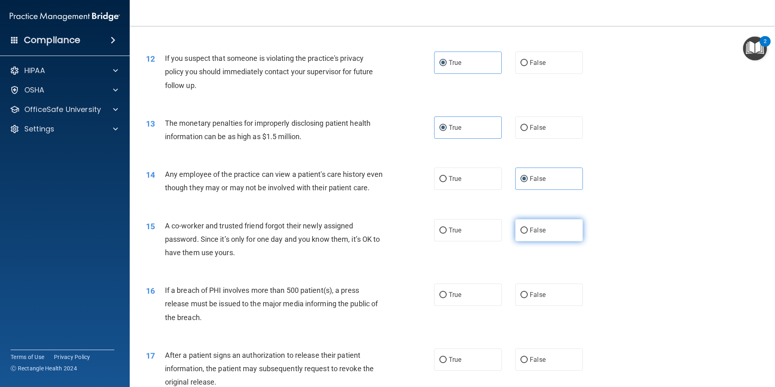
click at [528, 234] on input "False" at bounding box center [524, 230] width 7 height 6
radio input "true"
click at [460, 306] on label "True" at bounding box center [468, 294] width 68 height 22
click at [447, 298] on input "True" at bounding box center [443, 295] width 7 height 6
radio input "true"
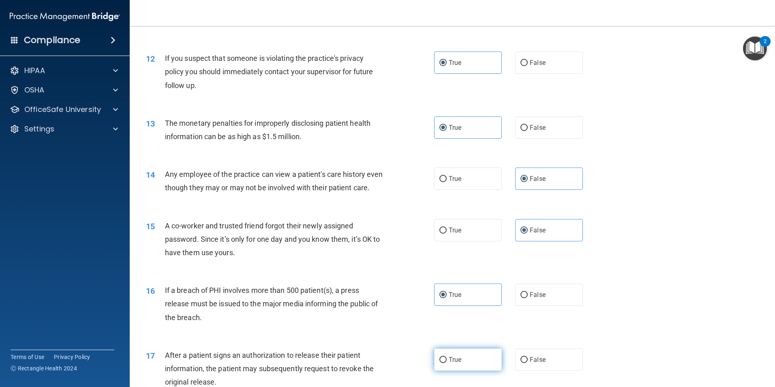
click at [462, 371] on label "True" at bounding box center [468, 359] width 68 height 22
click at [447, 363] on input "True" at bounding box center [443, 360] width 7 height 6
radio input "true"
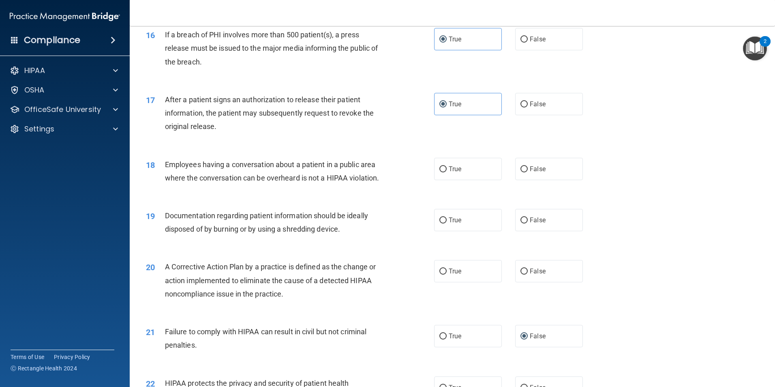
scroll to position [933, 0]
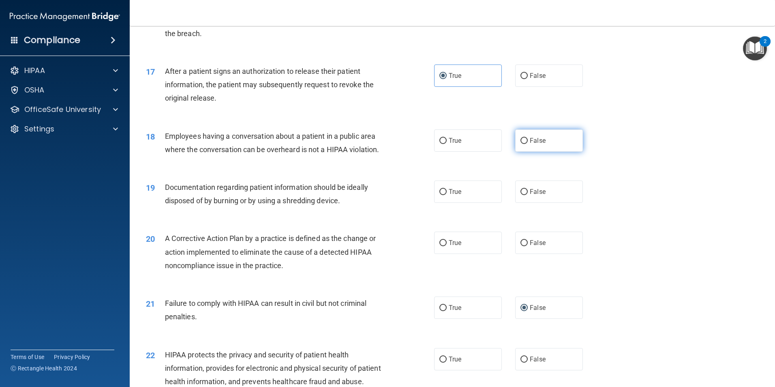
click at [535, 144] on span "False" at bounding box center [538, 141] width 16 height 8
click at [528, 144] on input "False" at bounding box center [524, 141] width 7 height 6
radio input "true"
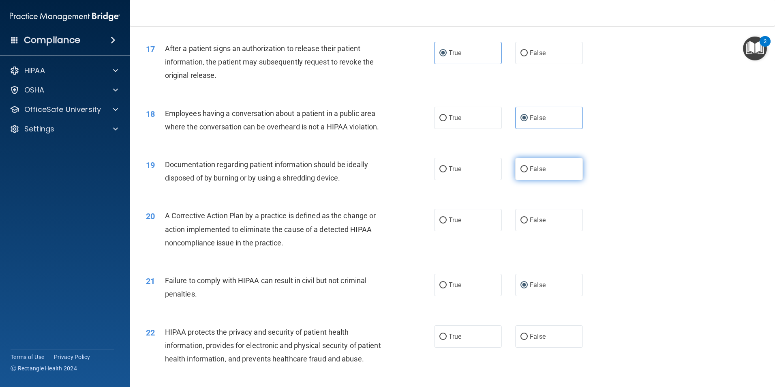
scroll to position [973, 0]
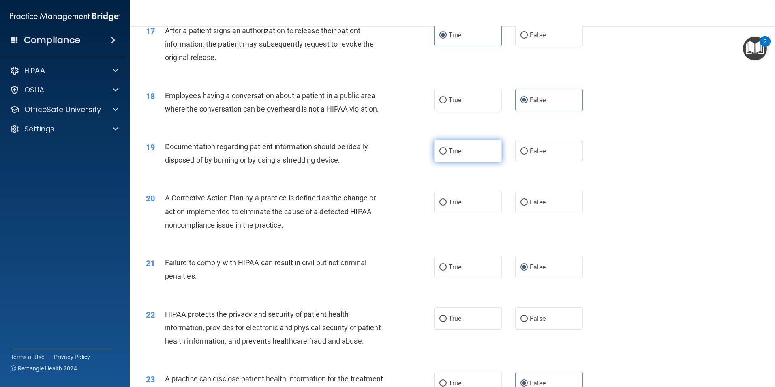
click at [459, 155] on span "True" at bounding box center [455, 151] width 13 height 8
click at [447, 154] on input "True" at bounding box center [443, 151] width 7 height 6
radio input "true"
click at [473, 213] on label "True" at bounding box center [468, 202] width 68 height 22
click at [447, 206] on input "True" at bounding box center [443, 203] width 7 height 6
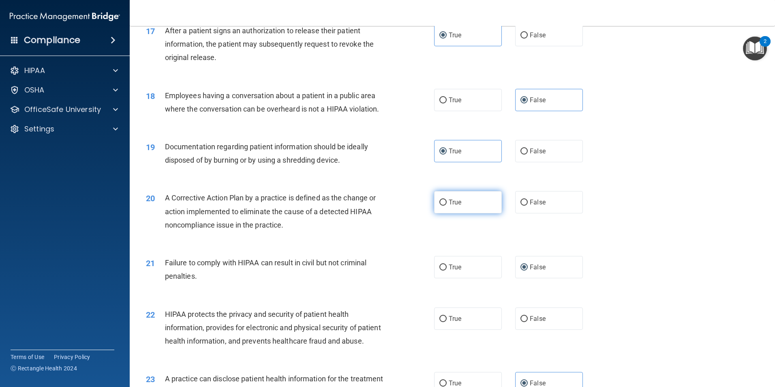
radio input "true"
click at [479, 275] on label "True" at bounding box center [468, 267] width 68 height 22
click at [447, 270] on input "True" at bounding box center [443, 267] width 7 height 6
radio input "true"
radio input "false"
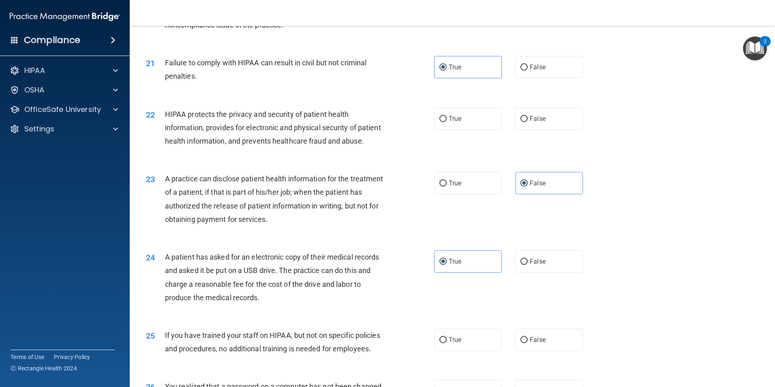
scroll to position [1176, 0]
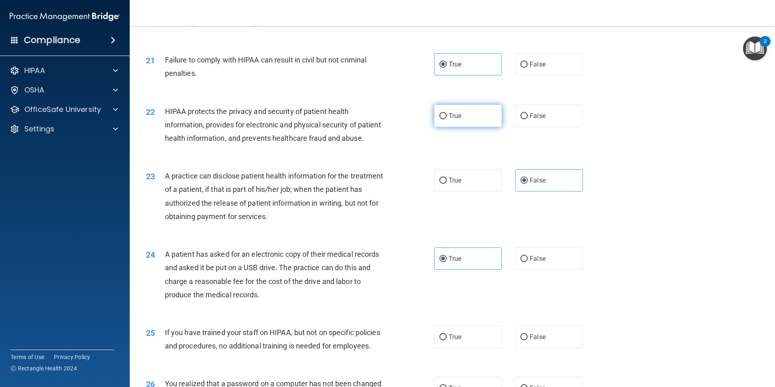
click at [434, 127] on label "True" at bounding box center [468, 116] width 68 height 22
click at [440, 119] on input "True" at bounding box center [443, 116] width 7 height 6
radio input "true"
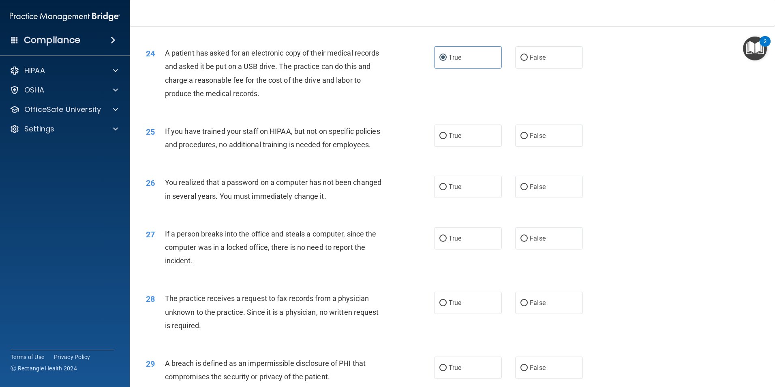
scroll to position [1379, 0]
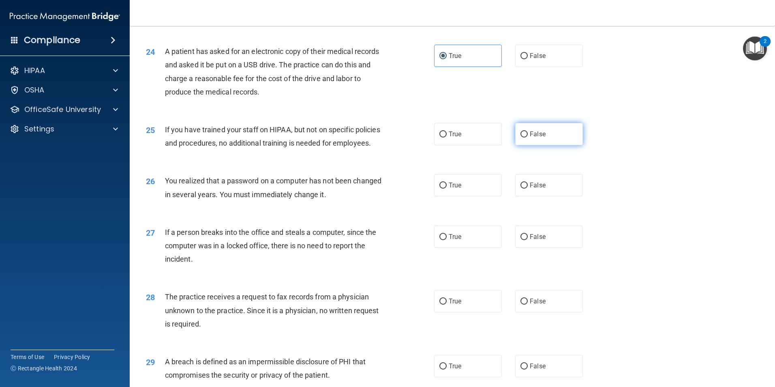
click at [534, 145] on label "False" at bounding box center [549, 134] width 68 height 22
click at [528, 137] on input "False" at bounding box center [524, 134] width 7 height 6
radio input "true"
click at [472, 196] on label "True" at bounding box center [468, 185] width 68 height 22
click at [447, 189] on input "True" at bounding box center [443, 185] width 7 height 6
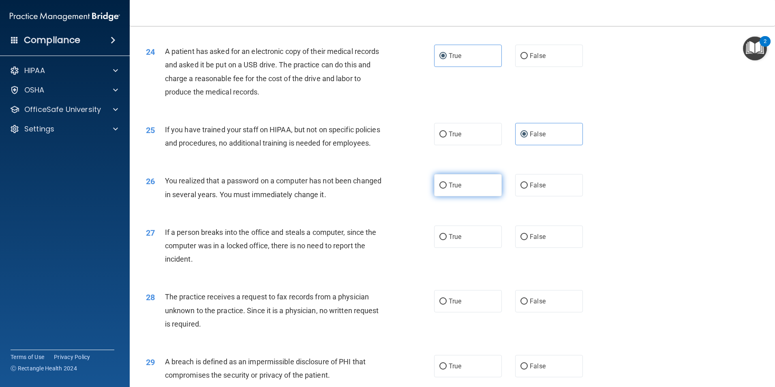
radio input "true"
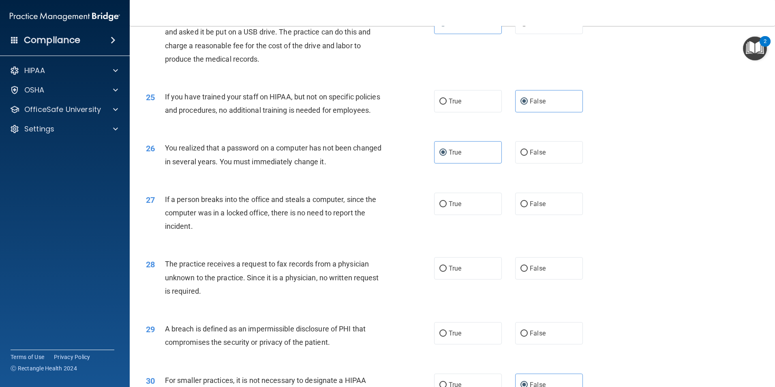
scroll to position [1460, 0]
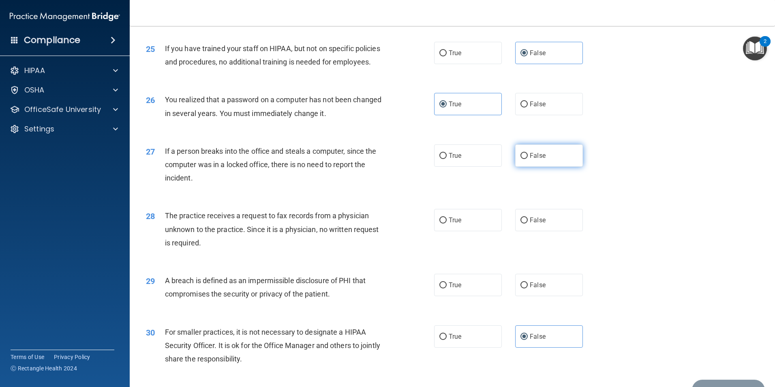
click at [544, 167] on label "False" at bounding box center [549, 155] width 68 height 22
click at [528, 159] on input "False" at bounding box center [524, 156] width 7 height 6
radio input "true"
click at [539, 231] on label "False" at bounding box center [549, 220] width 68 height 22
click at [528, 223] on input "False" at bounding box center [524, 220] width 7 height 6
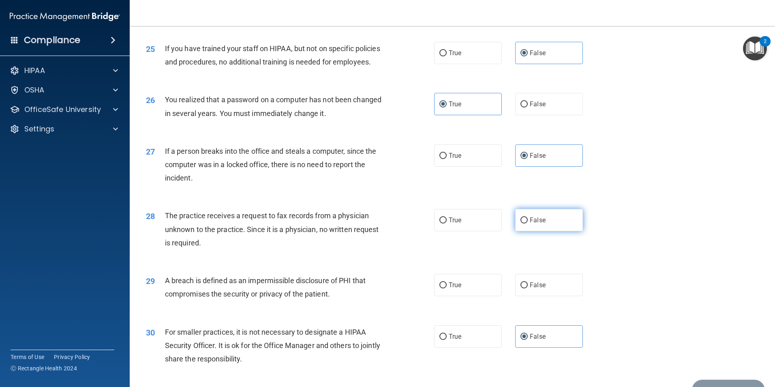
radio input "true"
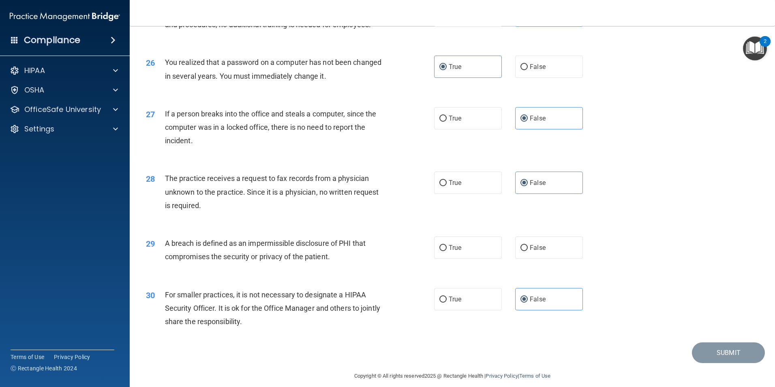
scroll to position [1546, 0]
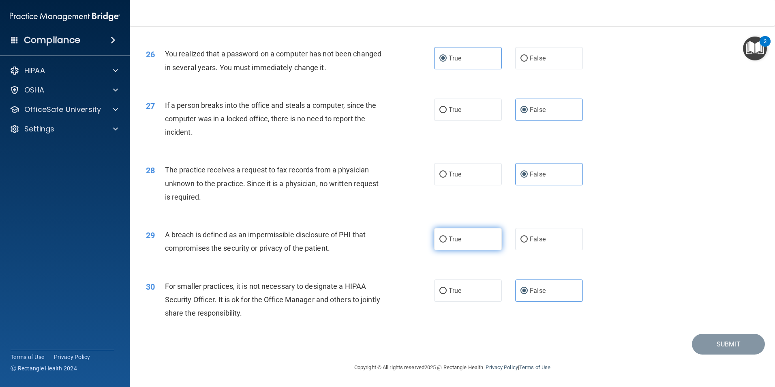
click at [456, 240] on span "True" at bounding box center [455, 239] width 13 height 8
click at [447, 240] on input "True" at bounding box center [443, 239] width 7 height 6
radio input "true"
click at [725, 347] on button "Submit" at bounding box center [728, 344] width 73 height 21
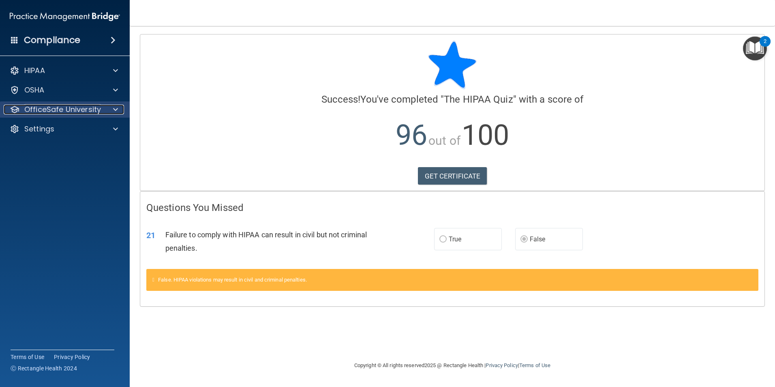
click at [62, 108] on p "OfficeSafe University" at bounding box center [62, 110] width 77 height 10
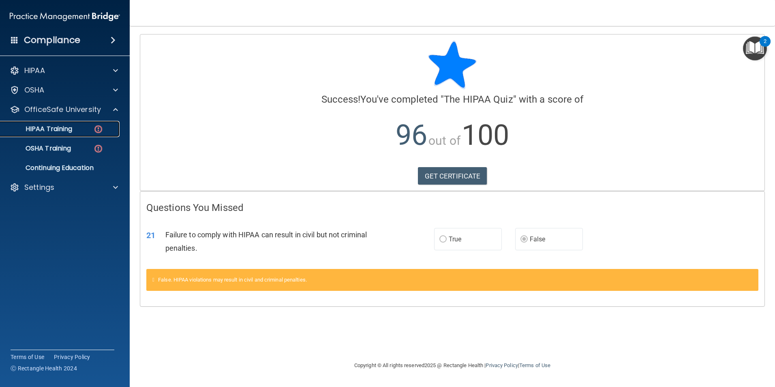
click at [55, 126] on p "HIPAA Training" at bounding box center [38, 129] width 67 height 8
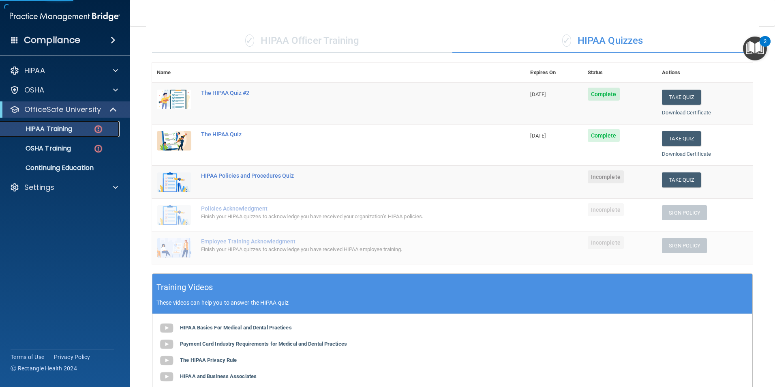
scroll to position [122, 0]
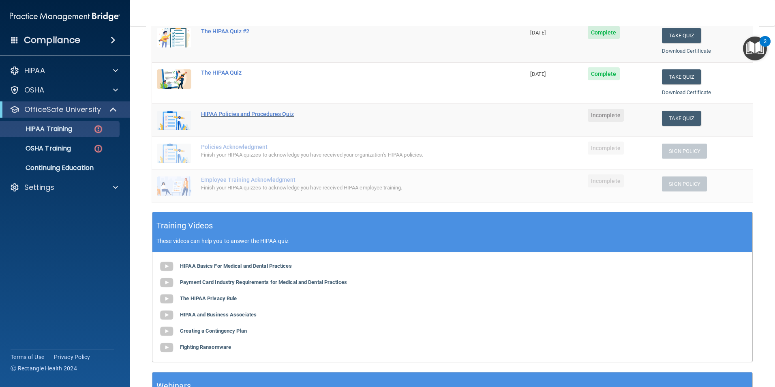
click at [257, 116] on div "HIPAA Policies and Procedures Quiz" at bounding box center [343, 114] width 284 height 6
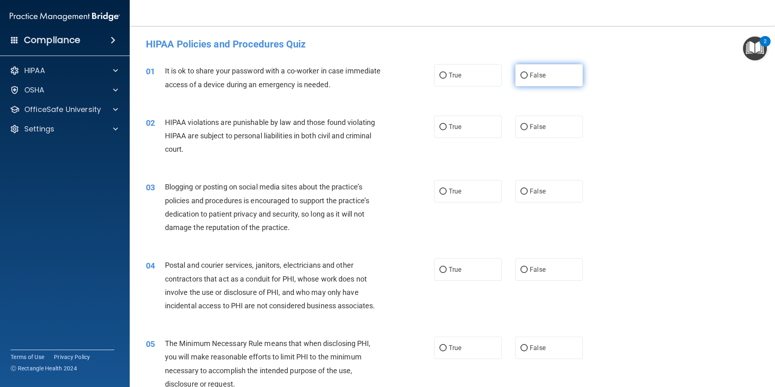
click at [547, 80] on label "False" at bounding box center [549, 75] width 68 height 22
click at [528, 79] on input "False" at bounding box center [524, 76] width 7 height 6
radio input "true"
click at [463, 131] on label "True" at bounding box center [468, 127] width 68 height 22
click at [447, 130] on input "True" at bounding box center [443, 127] width 7 height 6
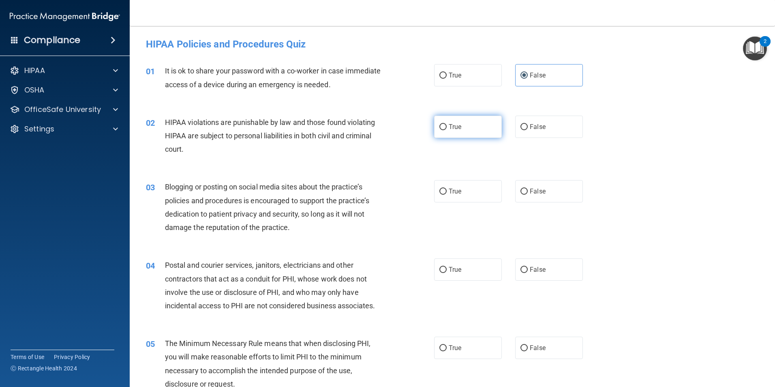
radio input "true"
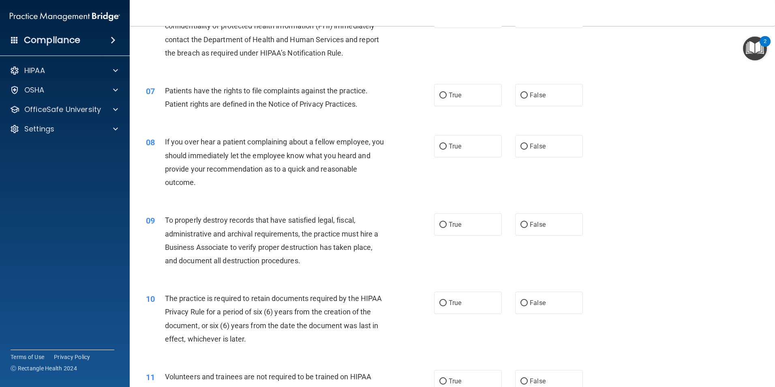
scroll to position [487, 0]
